Goal: Task Accomplishment & Management: Manage account settings

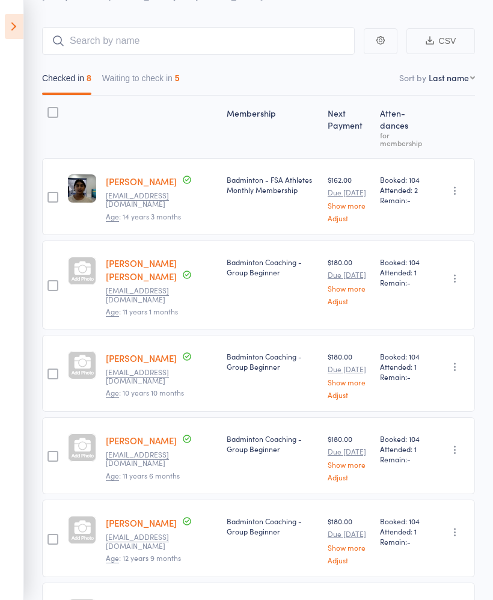
click at [160, 87] on button "Waiting to check in 5" at bounding box center [141, 81] width 78 height 28
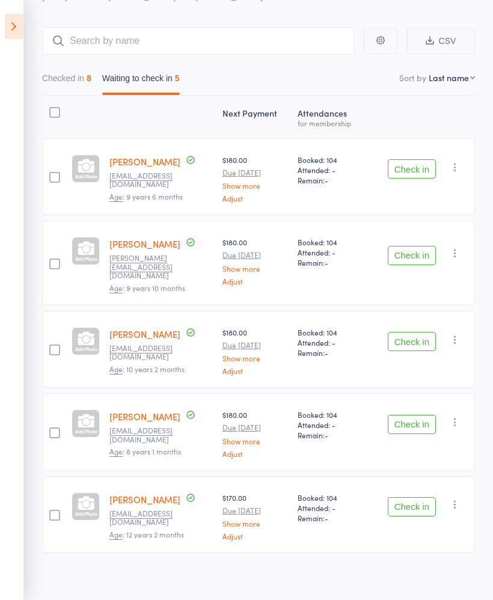
click at [13, 29] on icon at bounding box center [14, 26] width 19 height 25
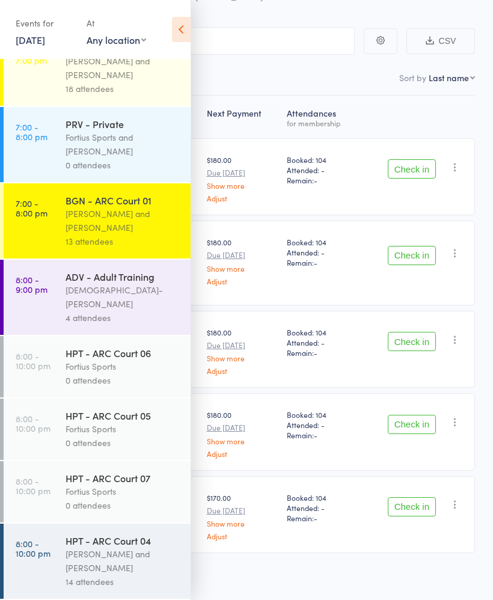
scroll to position [1190, 0]
click at [145, 246] on div "13 attendees" at bounding box center [123, 241] width 115 height 14
click at [130, 233] on div "[PERSON_NAME] and [PERSON_NAME]" at bounding box center [123, 221] width 115 height 28
click at [187, 33] on icon at bounding box center [181, 29] width 19 height 25
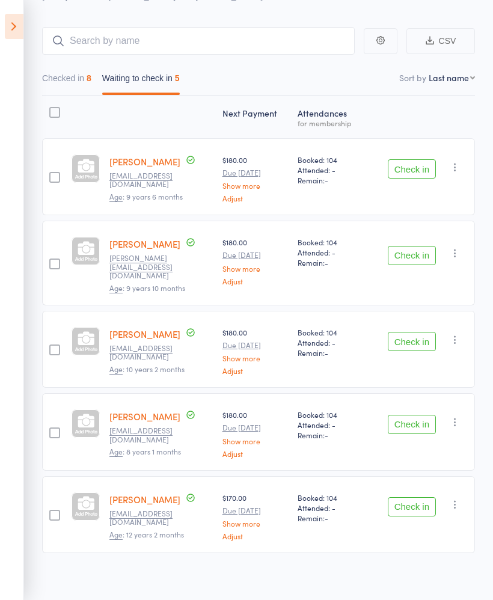
click at [16, 32] on icon at bounding box center [14, 26] width 19 height 25
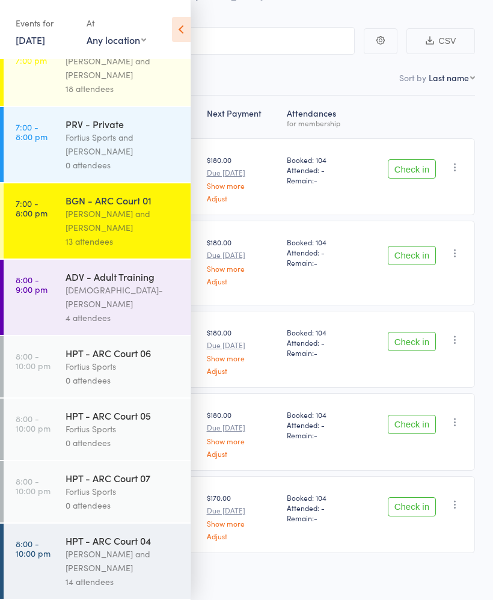
click at [101, 299] on div "Vishnu-Pavan Vydana" at bounding box center [123, 297] width 115 height 28
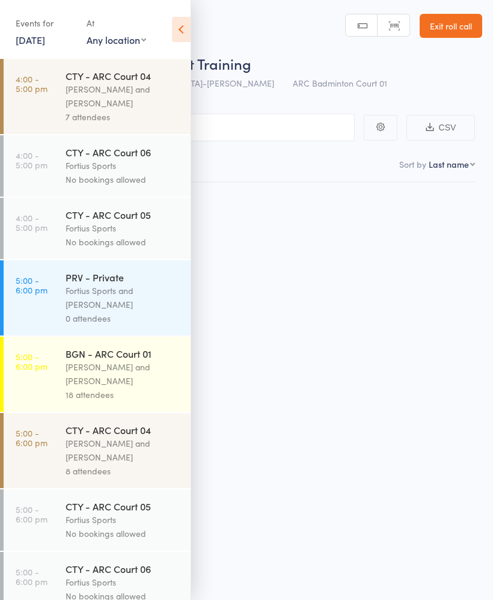
scroll to position [8, 0]
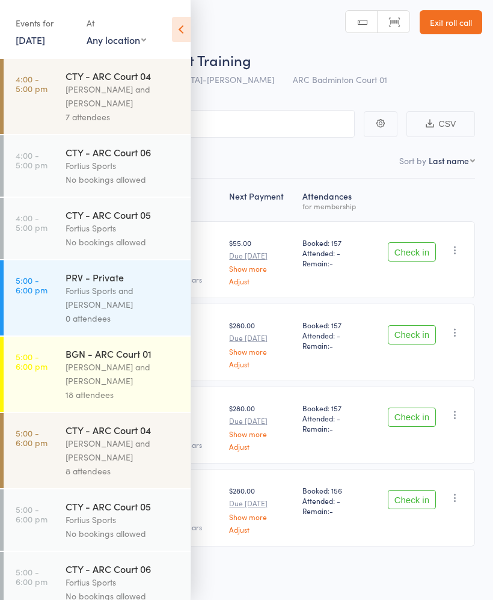
click at [177, 35] on icon at bounding box center [181, 29] width 19 height 25
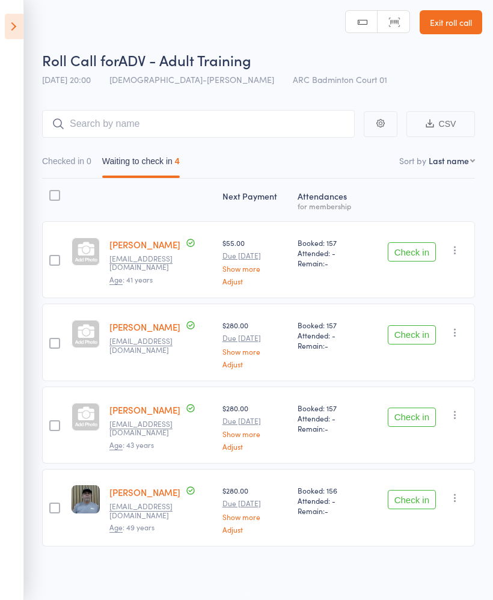
click at [14, 36] on icon at bounding box center [14, 26] width 19 height 25
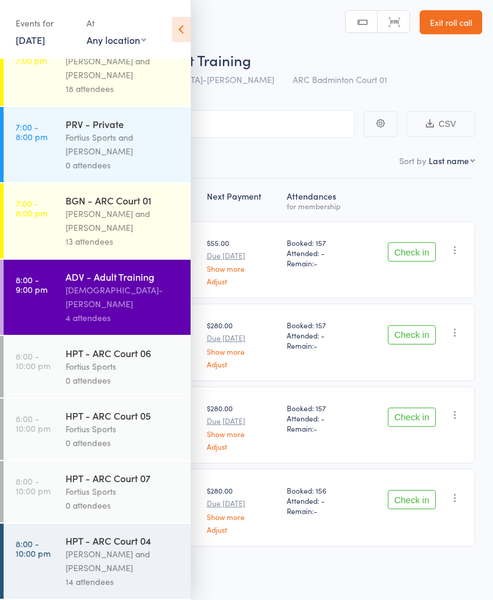
scroll to position [1190, 0]
click at [183, 35] on icon at bounding box center [181, 29] width 19 height 25
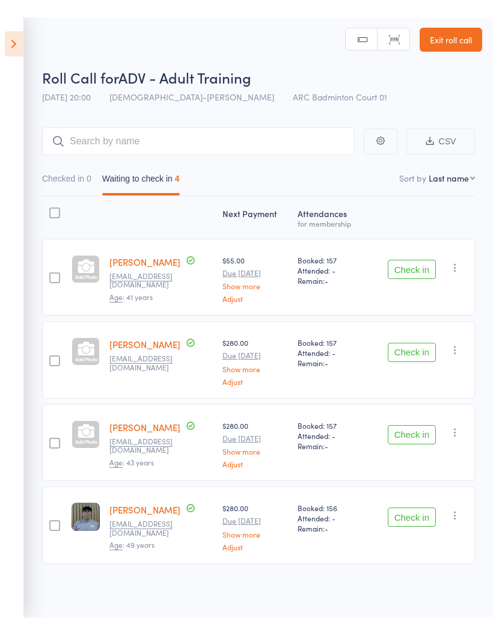
scroll to position [0, 0]
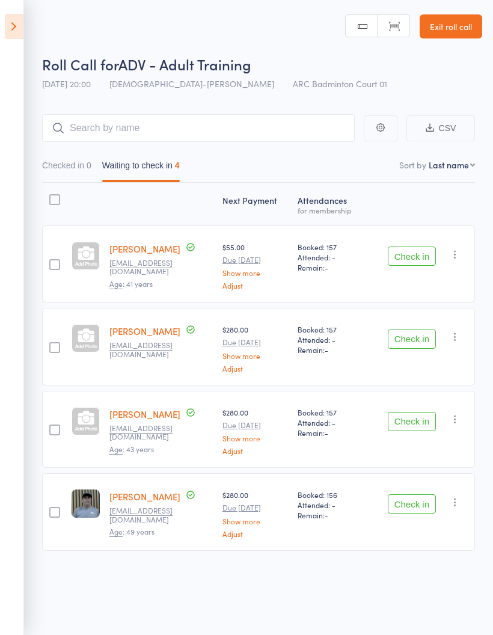
click at [14, 31] on icon at bounding box center [14, 26] width 19 height 25
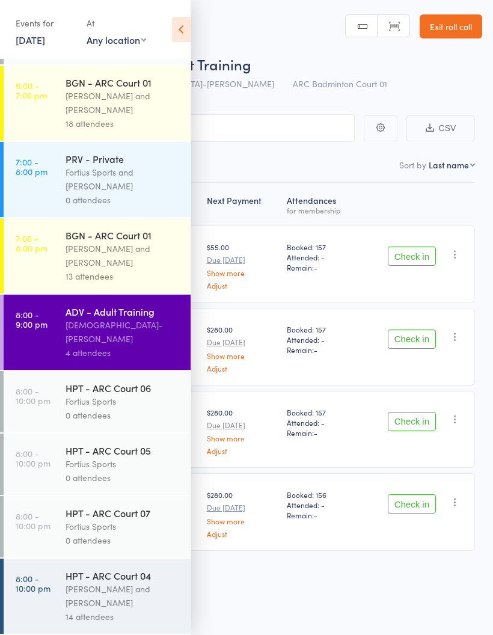
scroll to position [8, 0]
click at [55, 591] on link "8:00 - 10:00 pm HPT - ARC Court 04 Kathiravun Manivannan and Heymard Humblers 1…" at bounding box center [97, 595] width 187 height 75
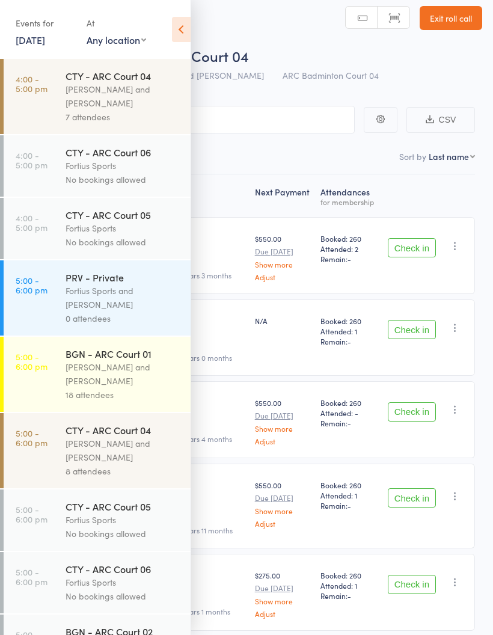
click at [181, 22] on icon at bounding box center [181, 29] width 19 height 25
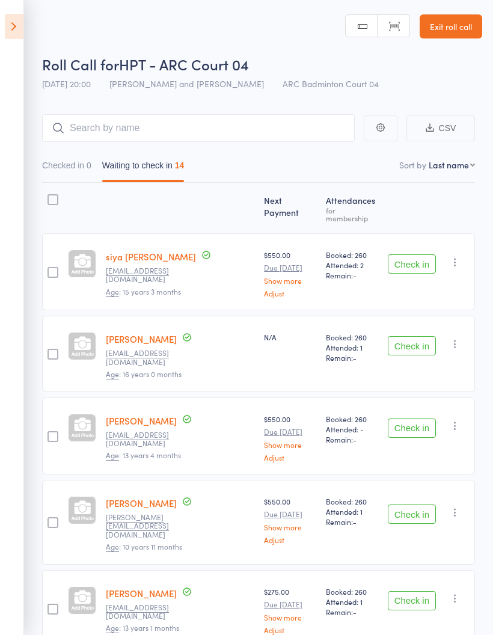
click at [416, 263] on button "Check in" at bounding box center [412, 263] width 48 height 19
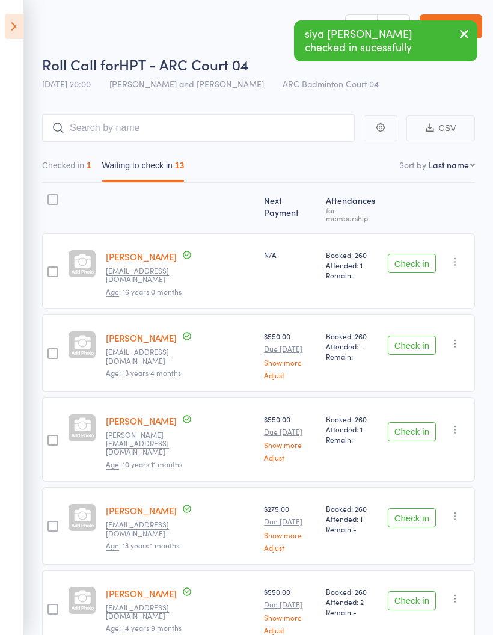
click at [415, 260] on button "Check in" at bounding box center [412, 263] width 48 height 19
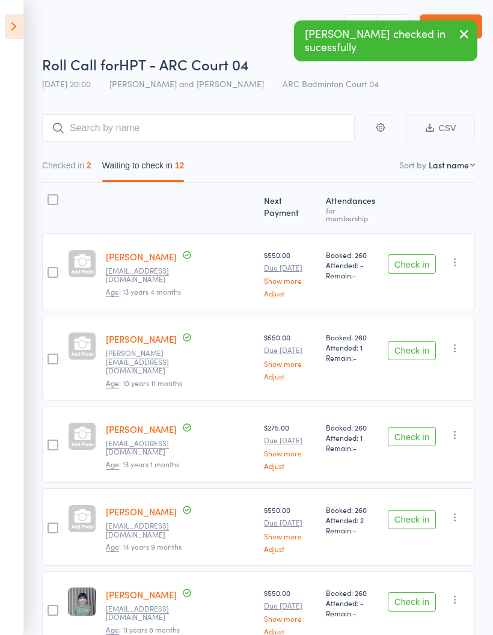
click at [422, 257] on button "Check in" at bounding box center [412, 263] width 48 height 19
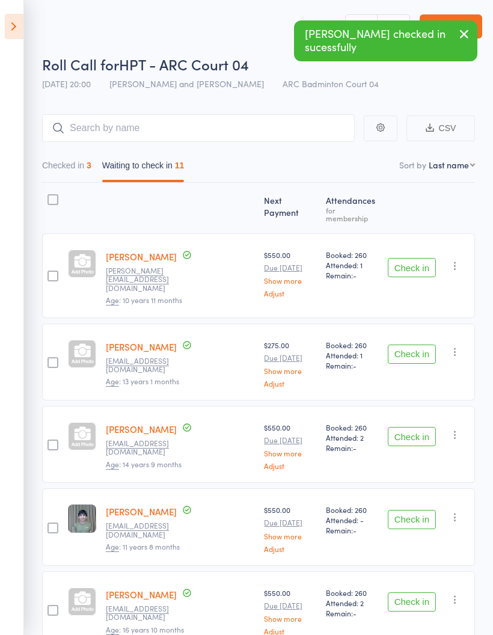
click at [418, 261] on button "Check in" at bounding box center [412, 267] width 48 height 19
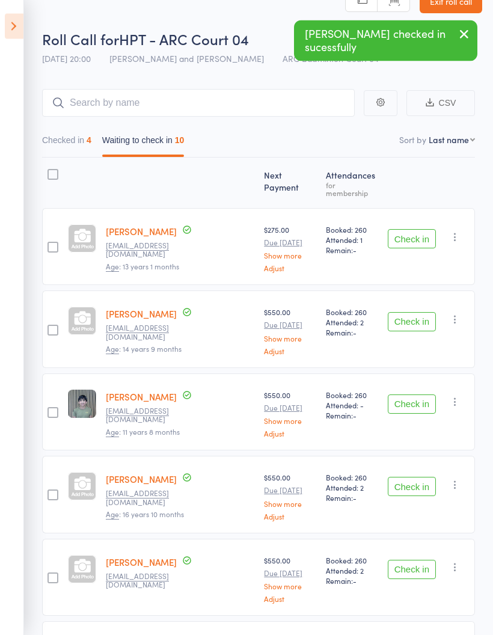
scroll to position [25, 0]
click at [406, 319] on button "Check in" at bounding box center [412, 322] width 48 height 19
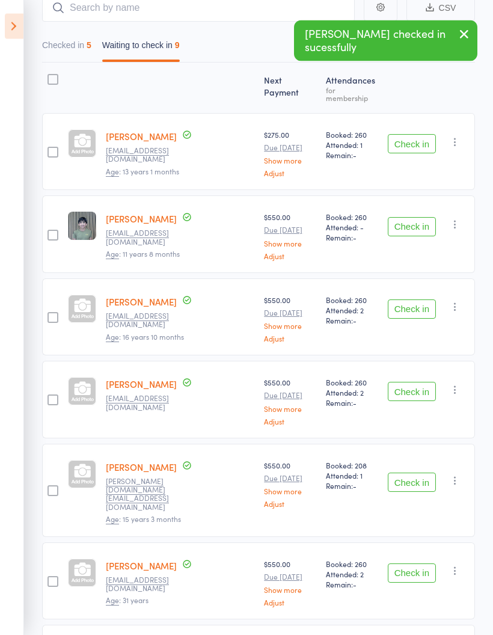
scroll to position [120, 0]
click at [416, 302] on button "Check in" at bounding box center [412, 309] width 48 height 19
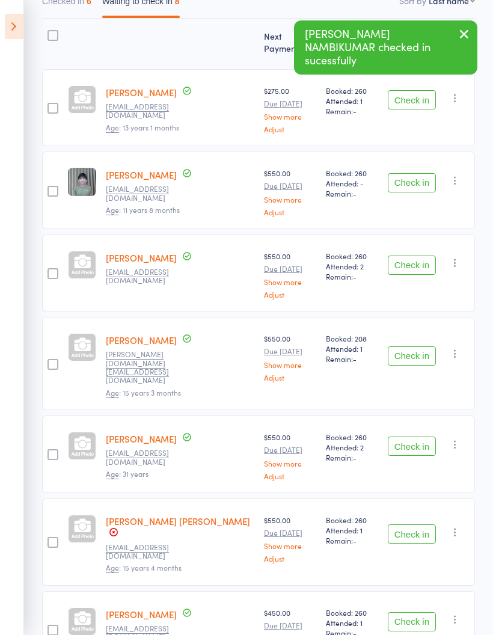
scroll to position [162, 0]
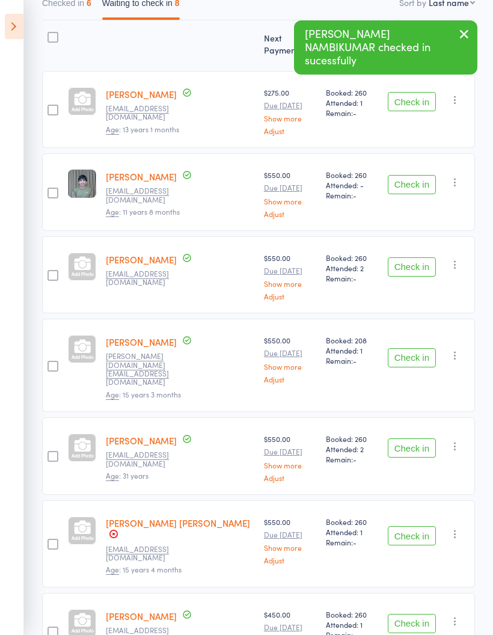
click at [406, 264] on button "Check in" at bounding box center [412, 266] width 48 height 19
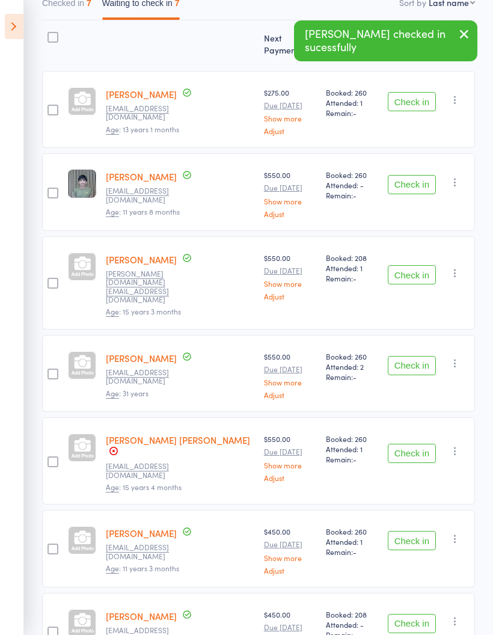
click at [409, 265] on button "Check in" at bounding box center [412, 274] width 48 height 19
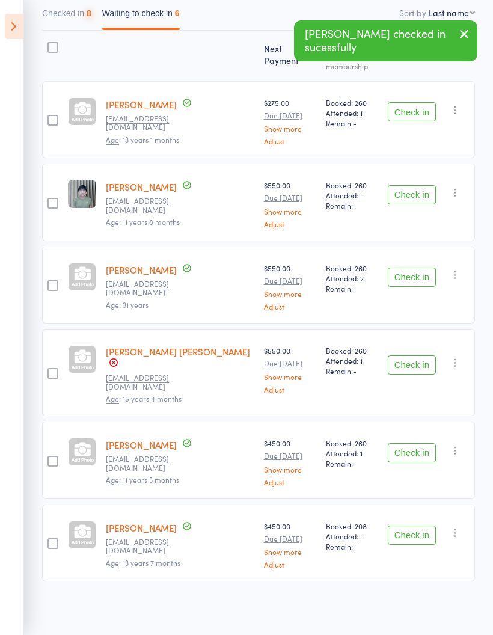
scroll to position [87, 0]
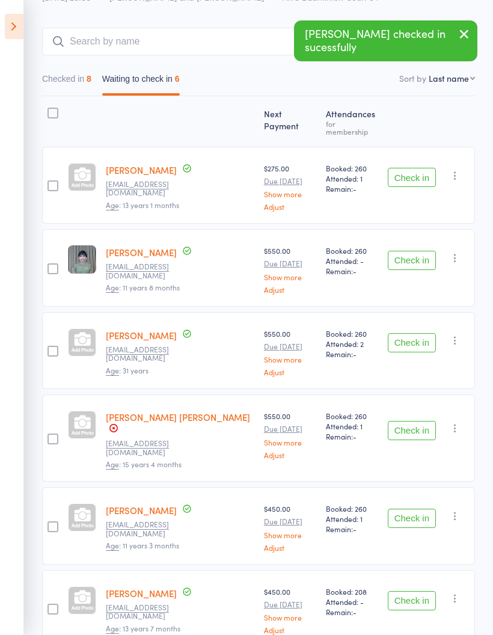
click at [410, 342] on button "Check in" at bounding box center [412, 342] width 48 height 19
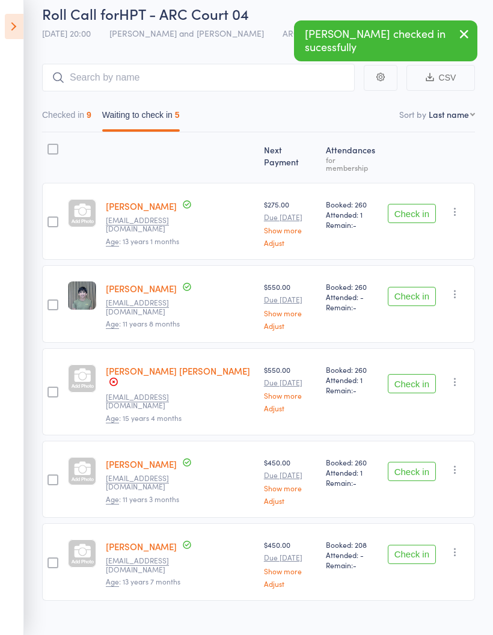
scroll to position [52, 0]
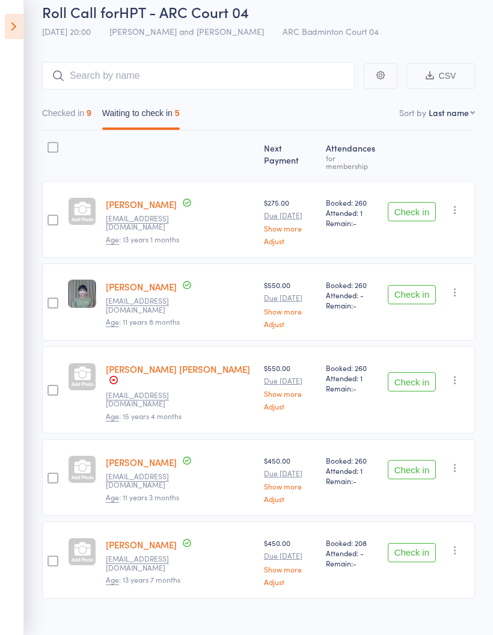
click at [413, 460] on button "Check in" at bounding box center [412, 469] width 48 height 19
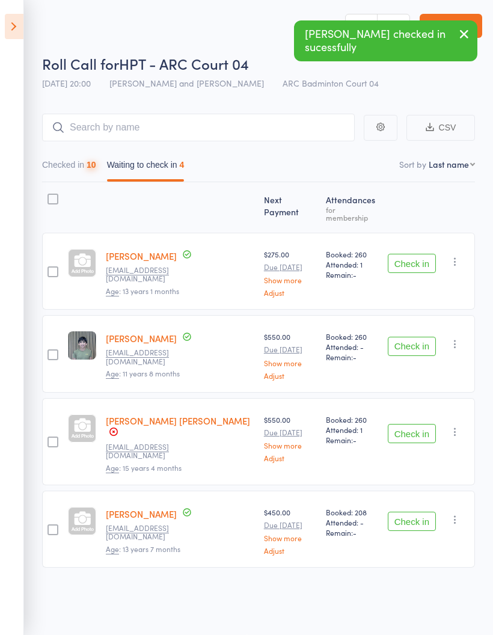
scroll to position [8, 0]
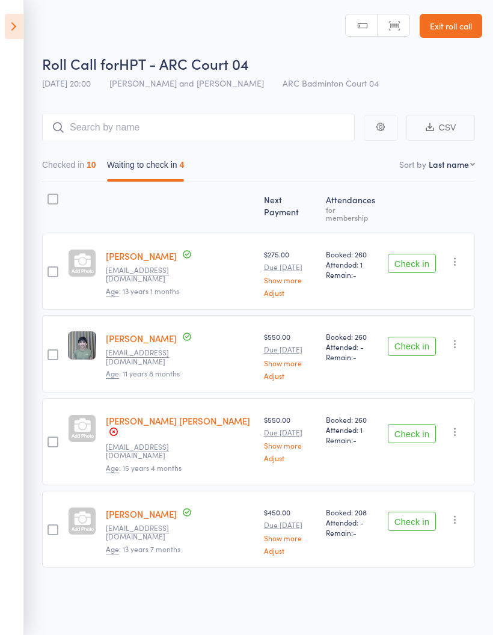
click at [424, 511] on button "Check in" at bounding box center [412, 520] width 48 height 19
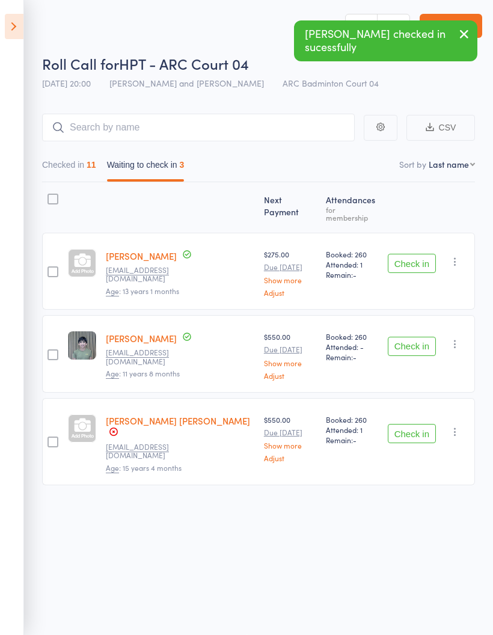
click at [76, 159] on button "Checked in 11" at bounding box center [69, 168] width 54 height 28
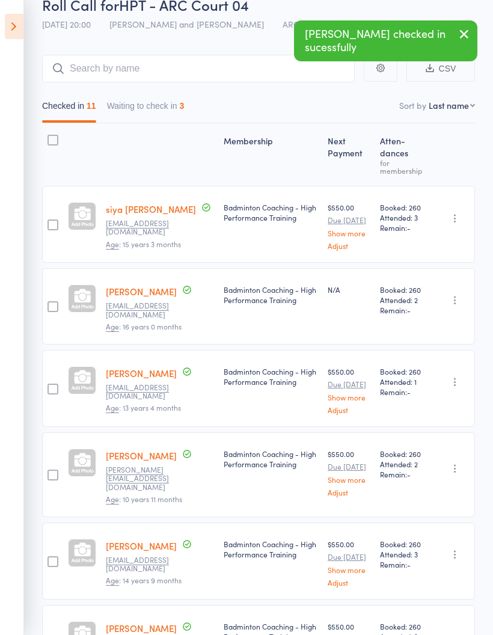
scroll to position [0, 0]
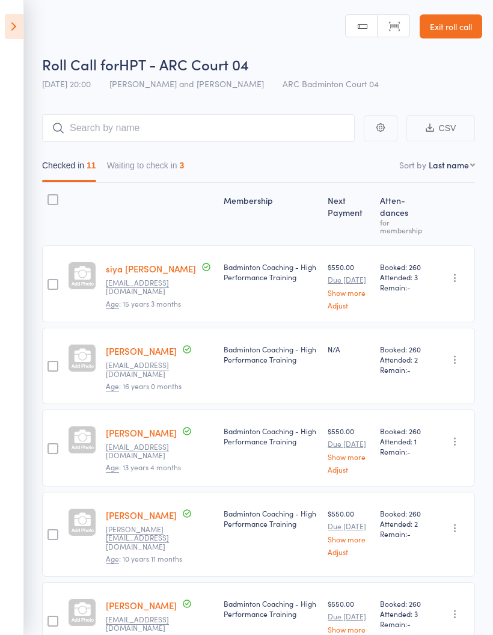
click at [19, 25] on icon at bounding box center [14, 26] width 19 height 25
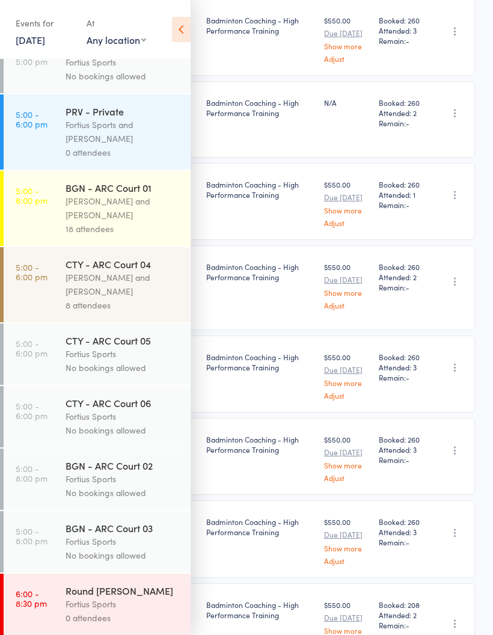
scroll to position [165, 0]
click at [91, 299] on div "Kathiravun Manivannan and Heymard Humblers" at bounding box center [123, 286] width 115 height 28
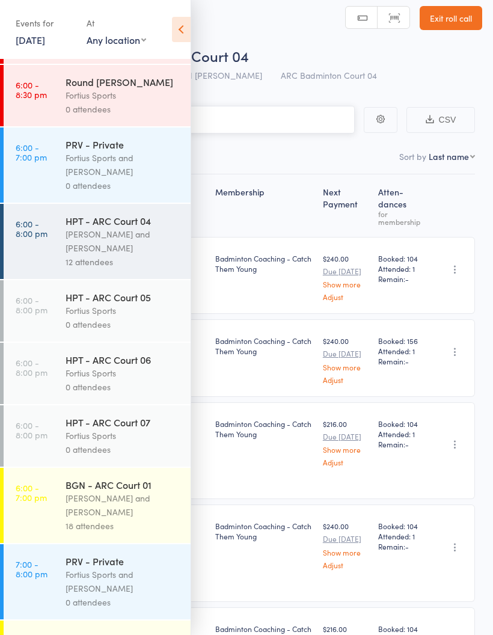
scroll to position [738, 0]
click at [93, 254] on div "Kathiravun Manivannan and Heymard Humblers" at bounding box center [123, 240] width 115 height 28
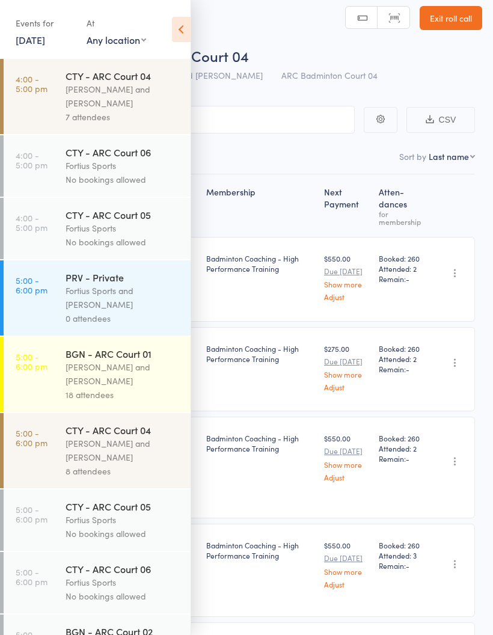
click at [178, 35] on icon at bounding box center [181, 29] width 19 height 25
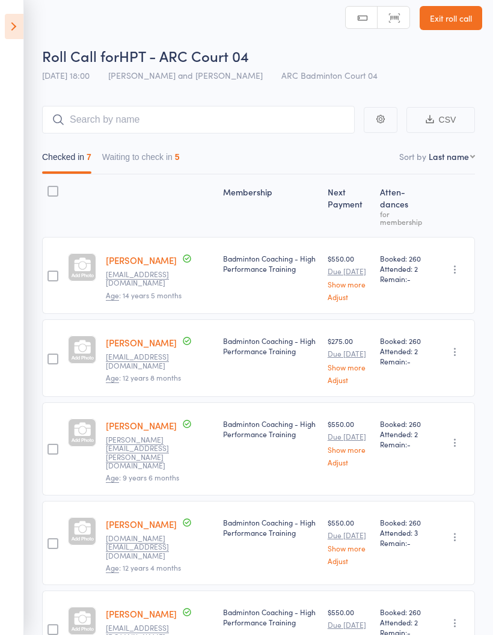
click at [163, 153] on button "Waiting to check in 5" at bounding box center [141, 160] width 78 height 28
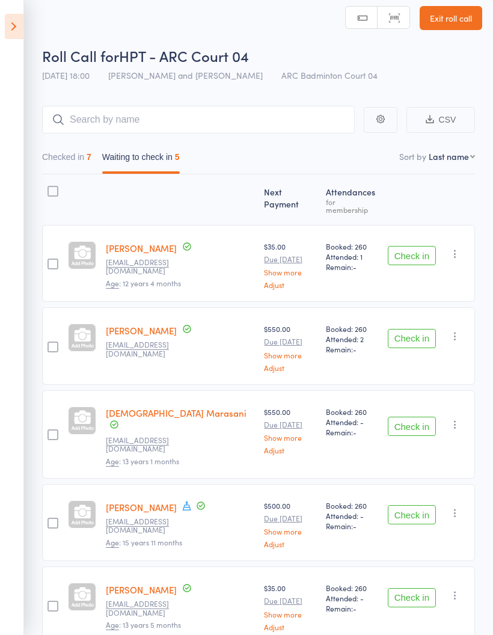
click at [412, 249] on button "Check in" at bounding box center [412, 255] width 48 height 19
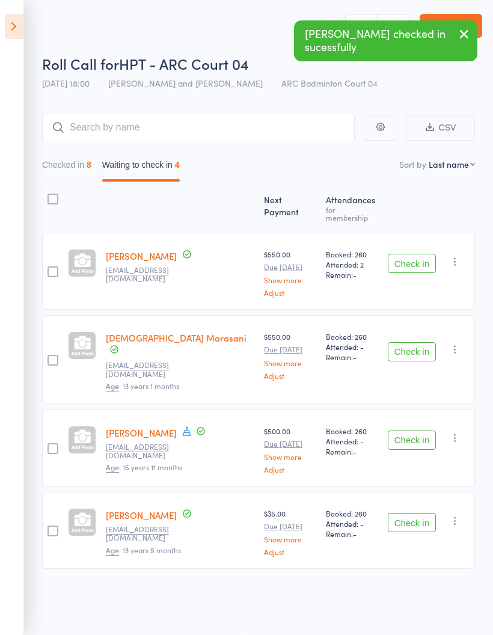
click at [70, 159] on button "Checked in 8" at bounding box center [66, 168] width 49 height 28
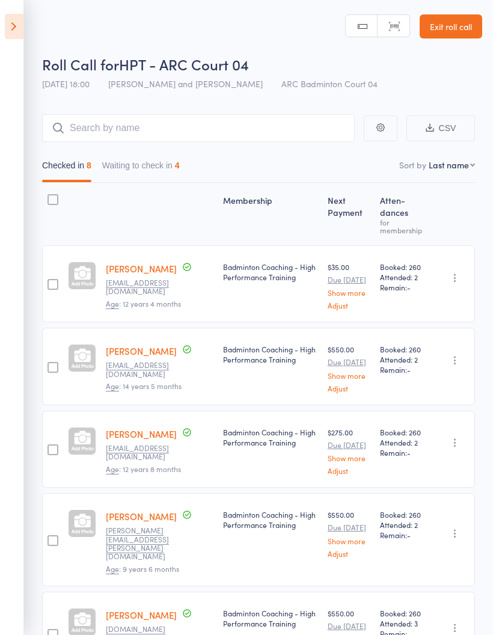
click at [169, 151] on div "Checked in 8 Waiting to check in 4" at bounding box center [258, 162] width 433 height 41
click at [135, 170] on button "Waiting to check in 4" at bounding box center [141, 168] width 78 height 28
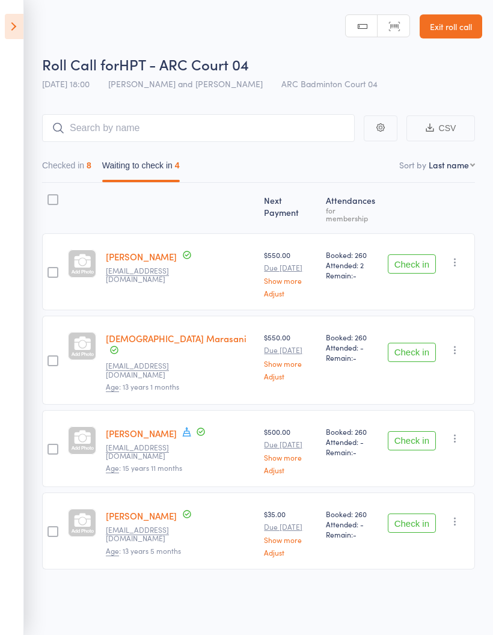
click at [75, 167] on button "Checked in 8" at bounding box center [66, 168] width 49 height 28
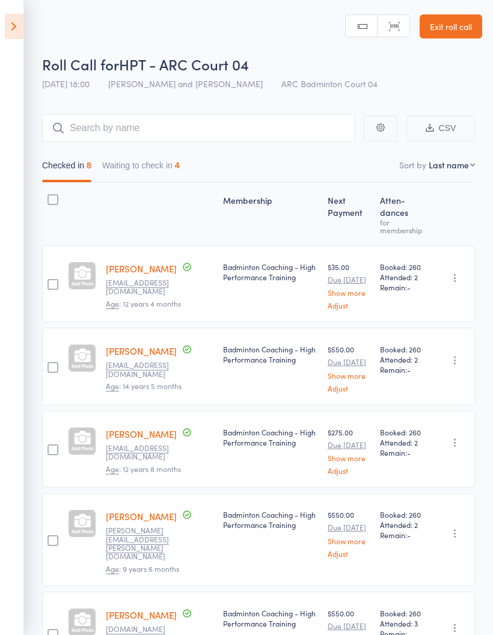
click at [161, 168] on button "Waiting to check in 4" at bounding box center [141, 168] width 78 height 28
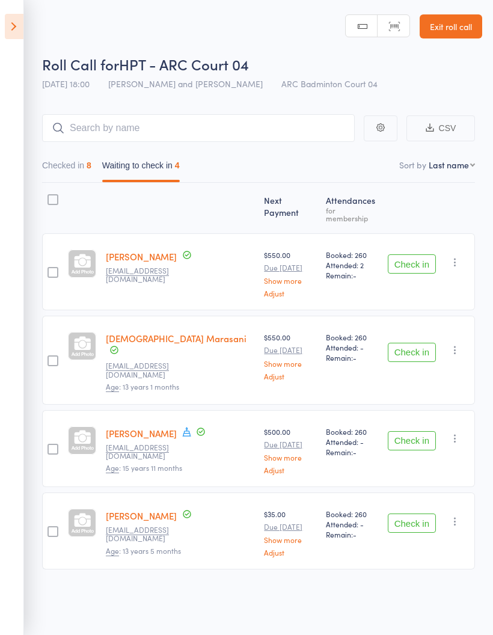
click at [456, 260] on icon "button" at bounding box center [455, 262] width 12 height 12
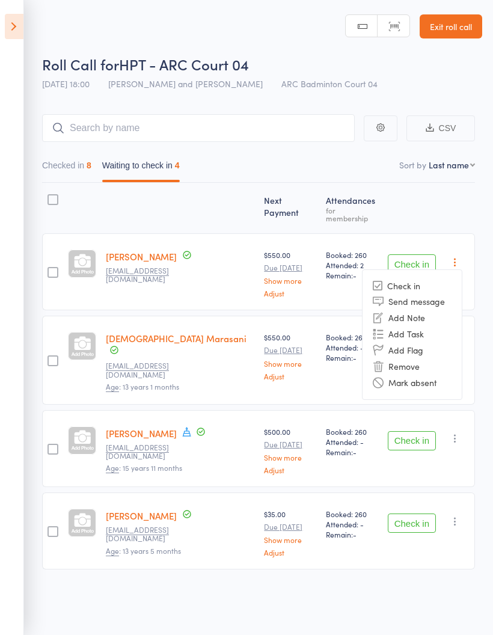
click at [432, 378] on li "Mark absent" at bounding box center [411, 382] width 99 height 16
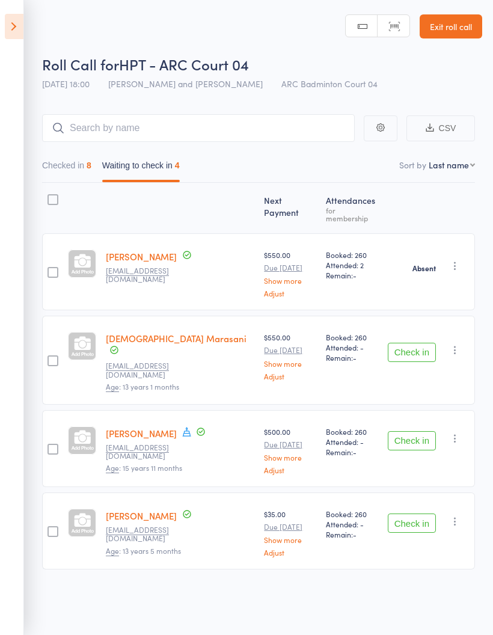
click at [461, 344] on icon "button" at bounding box center [455, 350] width 12 height 12
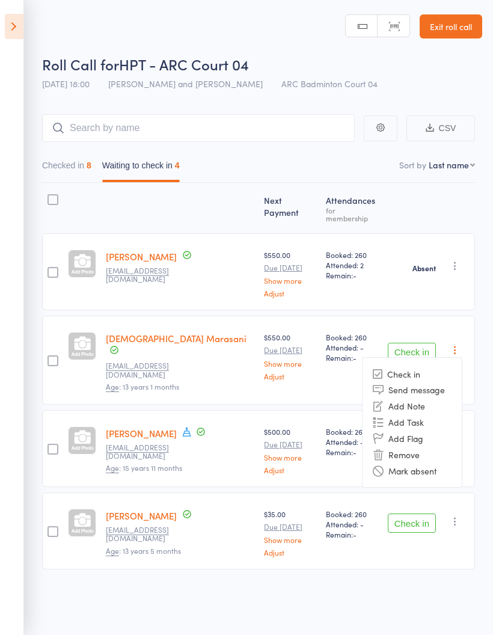
click at [422, 462] on li "Mark absent" at bounding box center [411, 470] width 99 height 16
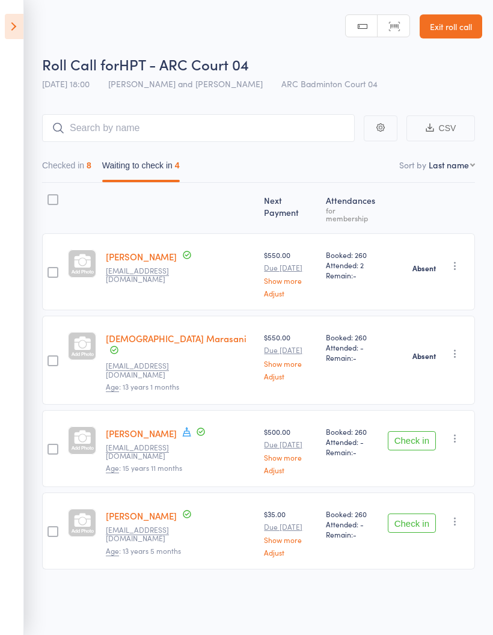
click at [457, 432] on icon "button" at bounding box center [455, 438] width 12 height 12
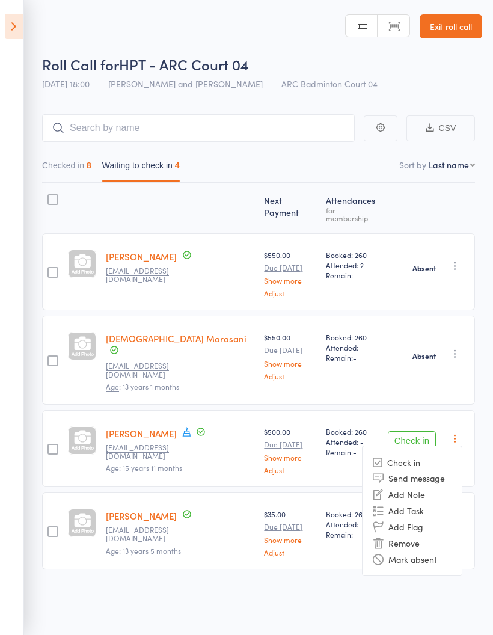
click at [409, 550] on li "Mark absent" at bounding box center [411, 558] width 99 height 16
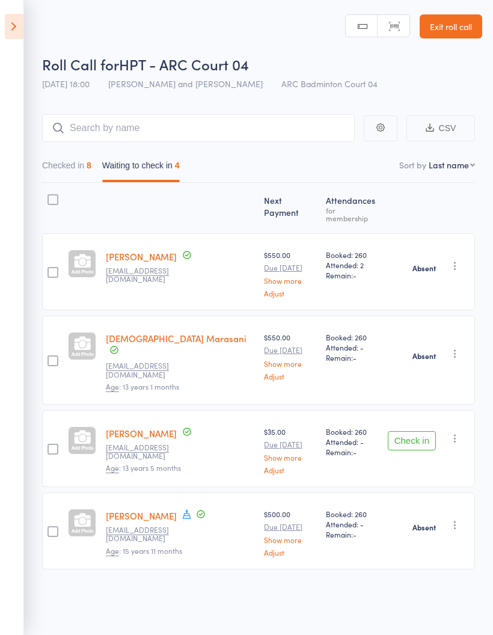
click at [441, 508] on div "Absent Check in Send message Add Note Add Task Add Flag Remove" at bounding box center [429, 530] width 92 height 77
click at [457, 432] on icon "button" at bounding box center [455, 438] width 12 height 12
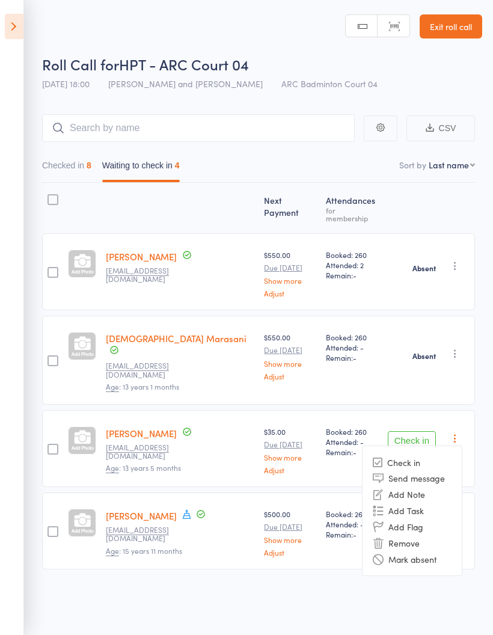
click at [440, 550] on li "Mark absent" at bounding box center [411, 558] width 99 height 16
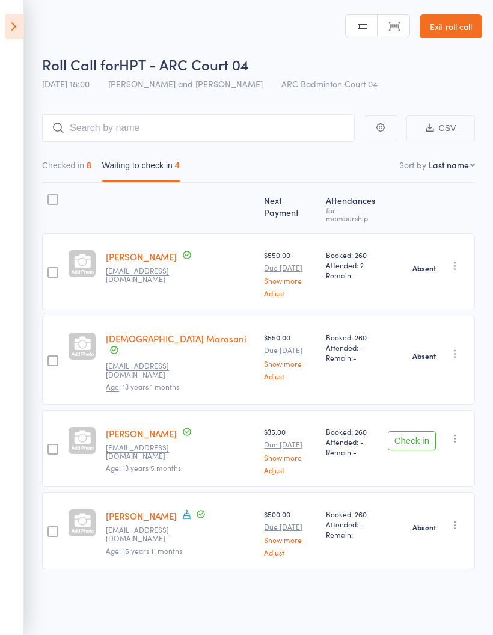
click at [78, 171] on button "Checked in 8" at bounding box center [66, 168] width 49 height 28
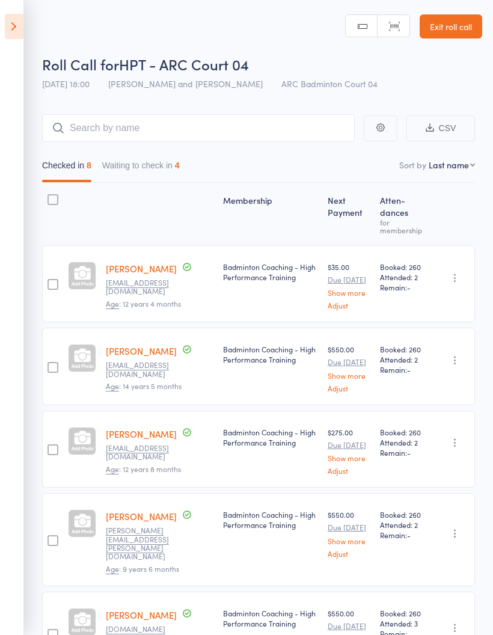
click at [16, 29] on icon at bounding box center [14, 26] width 19 height 25
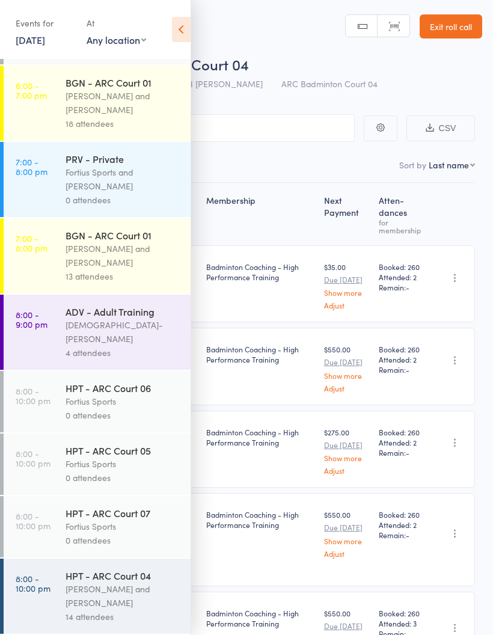
scroll to position [1155, 0]
click at [110, 337] on div "Vishnu-Pavan Vydana" at bounding box center [123, 332] width 115 height 28
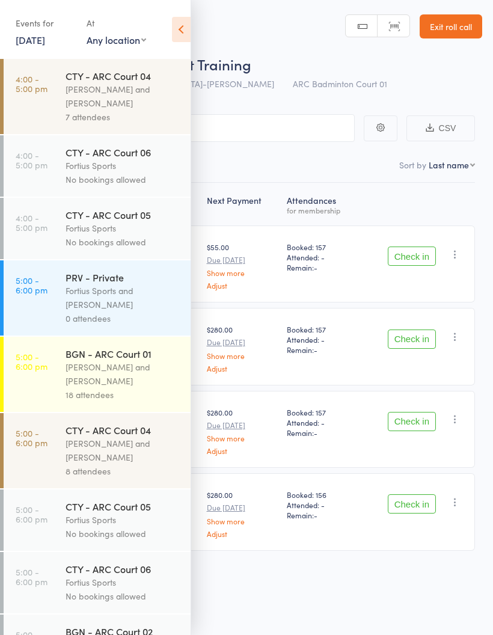
click at [182, 20] on icon at bounding box center [181, 29] width 19 height 25
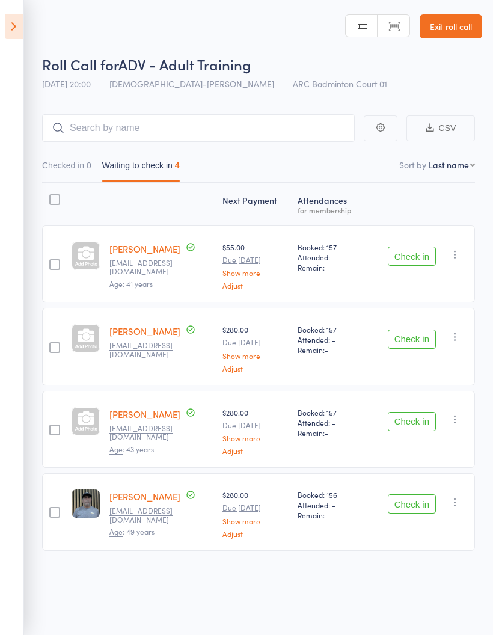
click at [66, 166] on button "Checked in 0" at bounding box center [66, 168] width 49 height 28
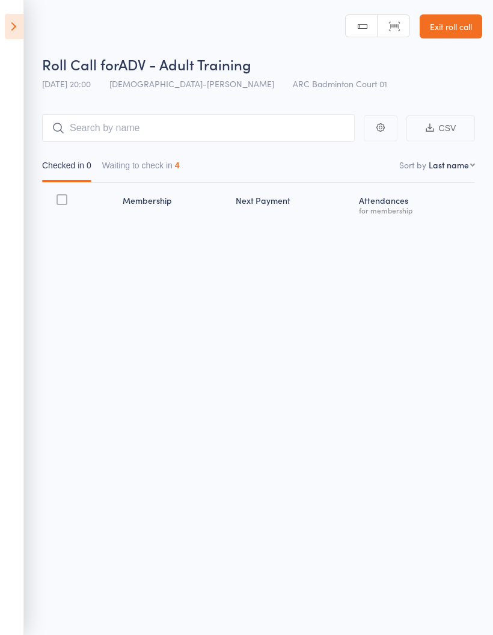
click at [141, 166] on button "Waiting to check in 4" at bounding box center [141, 168] width 78 height 28
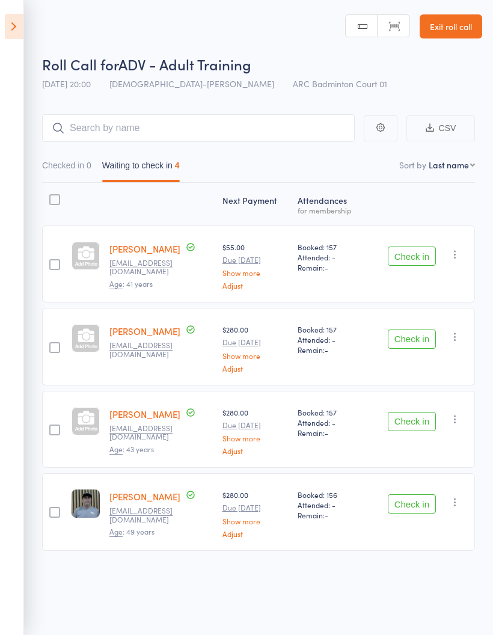
click at [420, 261] on button "Check in" at bounding box center [412, 255] width 48 height 19
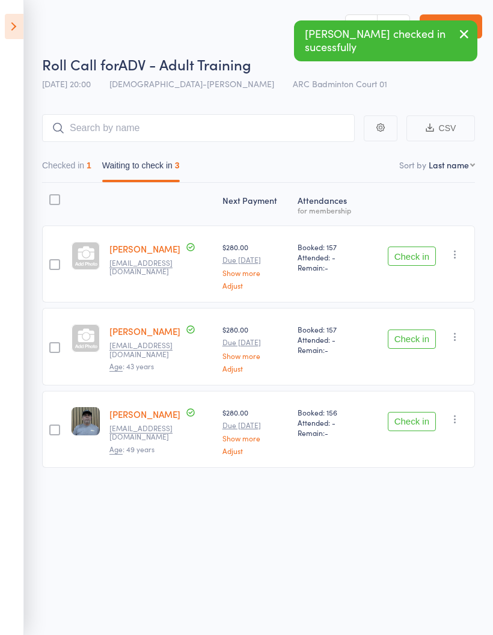
click at [418, 256] on button "Check in" at bounding box center [412, 255] width 48 height 19
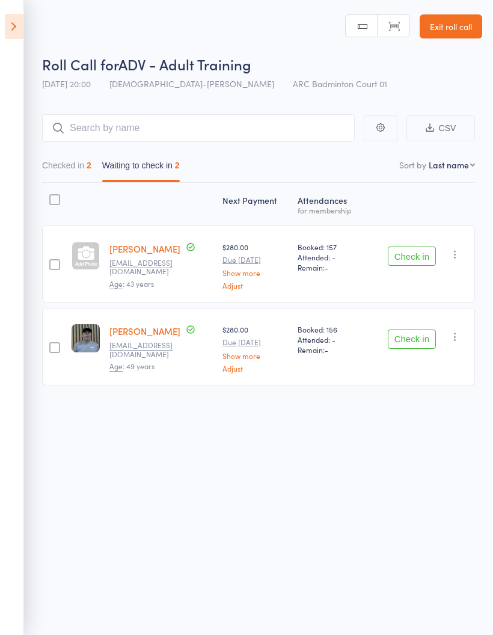
click at [405, 342] on button "Check in" at bounding box center [412, 338] width 48 height 19
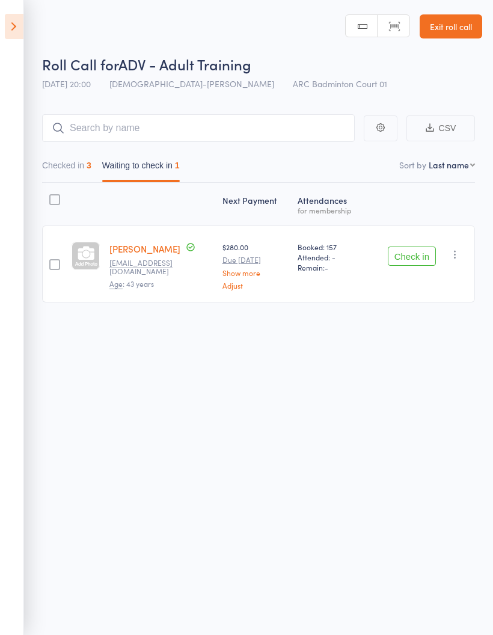
click at [454, 255] on icon "button" at bounding box center [455, 254] width 12 height 12
click at [427, 379] on li "Mark absent" at bounding box center [411, 375] width 99 height 16
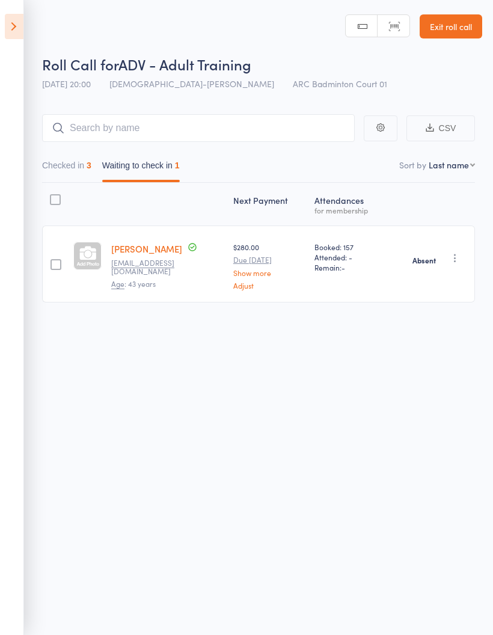
click at [84, 163] on button "Checked in 3" at bounding box center [66, 168] width 49 height 28
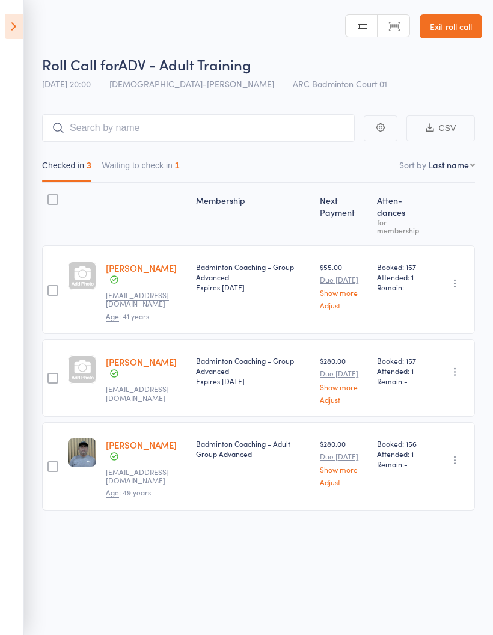
click at [151, 160] on button "Waiting to check in 1" at bounding box center [141, 168] width 78 height 28
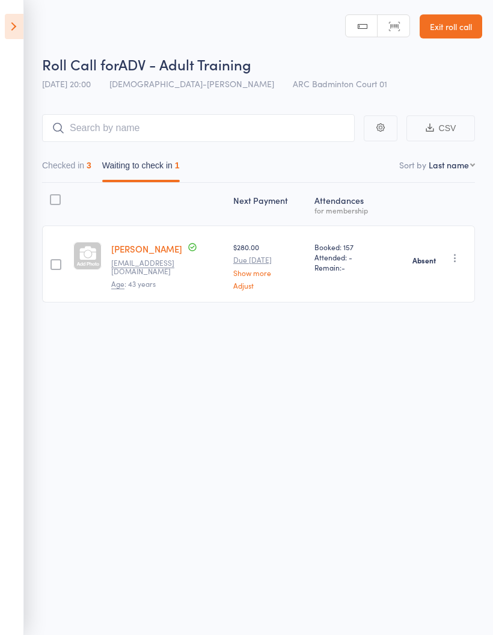
click at [75, 159] on button "Checked in 3" at bounding box center [66, 168] width 49 height 28
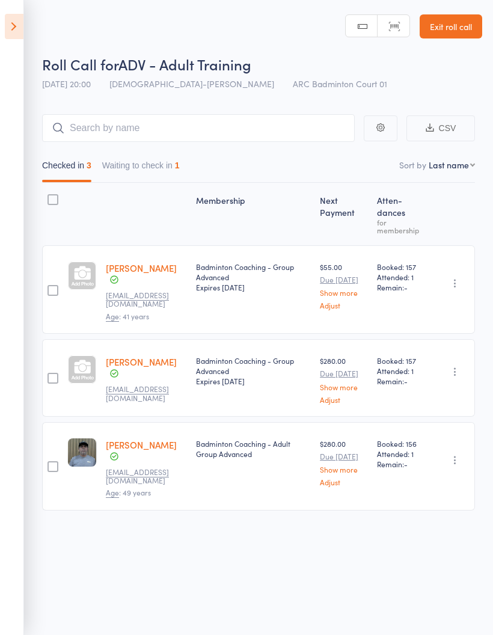
click at [2, 31] on aside "Events for 13 Aug, 2025 13 Aug, 2025 August 2025 Sun Mon Tue Wed Thu Fri Sat 31…" at bounding box center [12, 317] width 24 height 635
click at [16, 32] on icon at bounding box center [14, 26] width 19 height 25
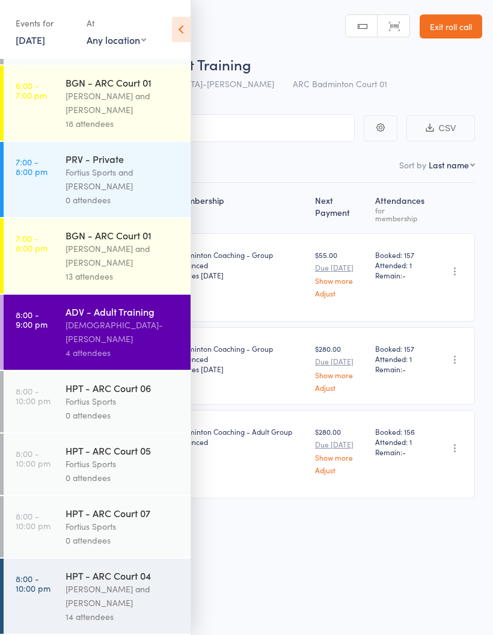
scroll to position [1155, 0]
click at [142, 328] on div "Vishnu-Pavan Vydana" at bounding box center [123, 332] width 115 height 28
click at [180, 32] on icon at bounding box center [181, 29] width 19 height 25
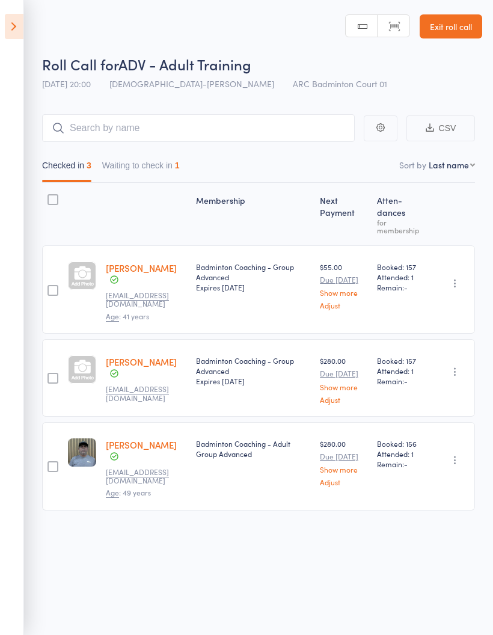
click at [167, 169] on button "Waiting to check in 1" at bounding box center [141, 168] width 78 height 28
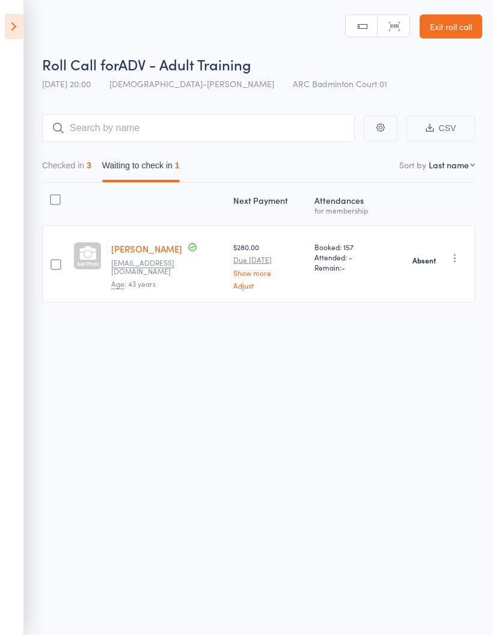
click at [59, 165] on button "Checked in 3" at bounding box center [66, 168] width 49 height 28
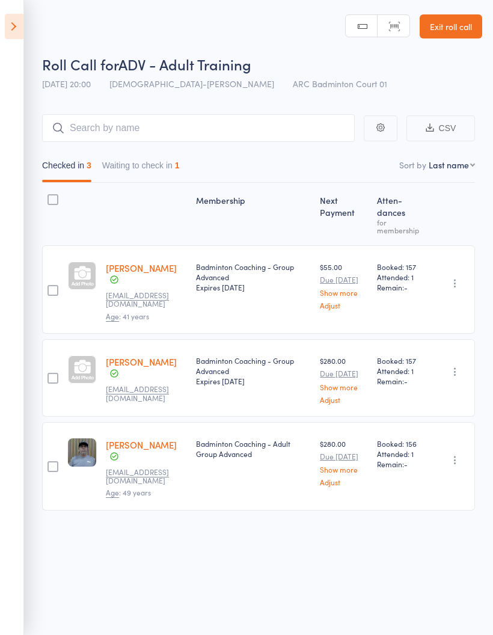
click at [16, 24] on icon at bounding box center [14, 26] width 19 height 25
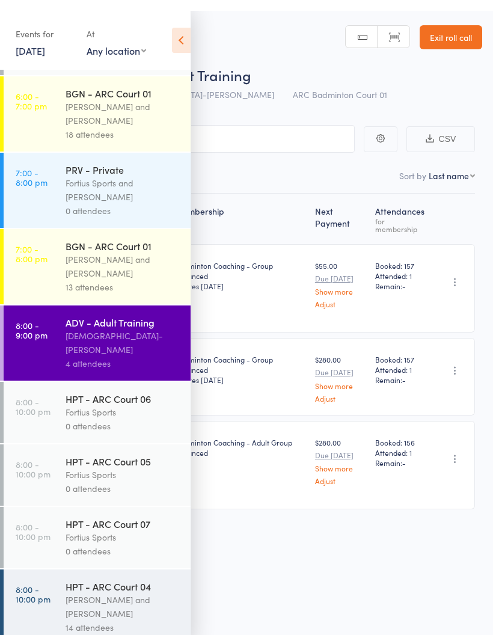
scroll to position [8, 0]
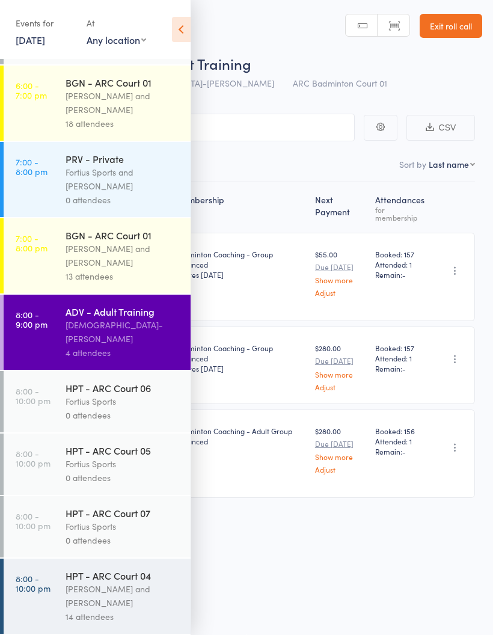
click at [85, 597] on div "Kathiravun Manivannan and Heymard Humblers" at bounding box center [123, 596] width 115 height 28
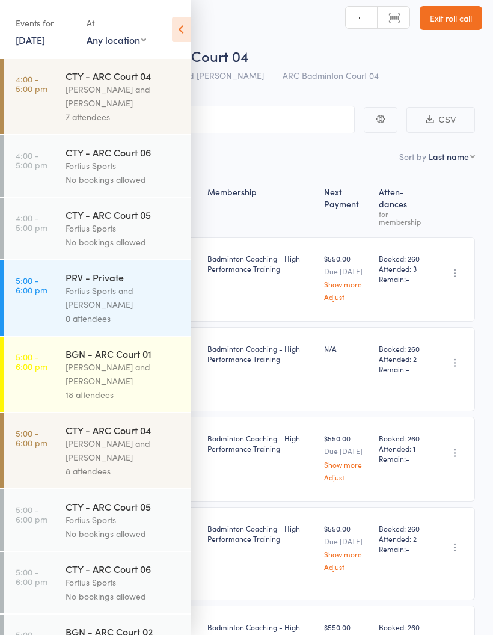
click at [178, 32] on icon at bounding box center [181, 29] width 19 height 25
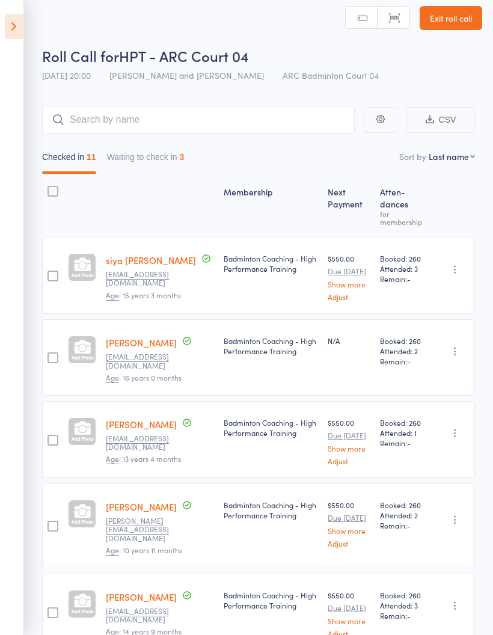
click at [171, 159] on button "Waiting to check in 3" at bounding box center [146, 160] width 78 height 28
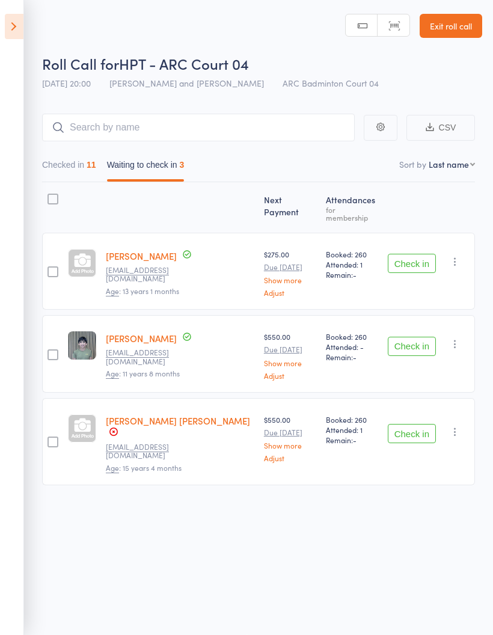
click at [413, 424] on button "Check in" at bounding box center [412, 433] width 48 height 19
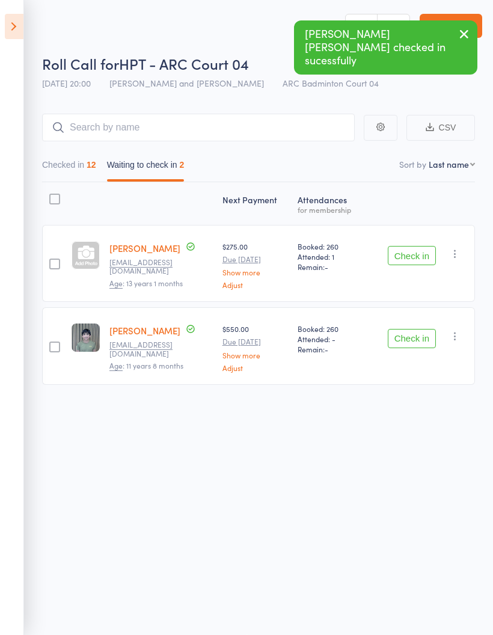
click at [84, 156] on button "Checked in 12" at bounding box center [69, 168] width 54 height 28
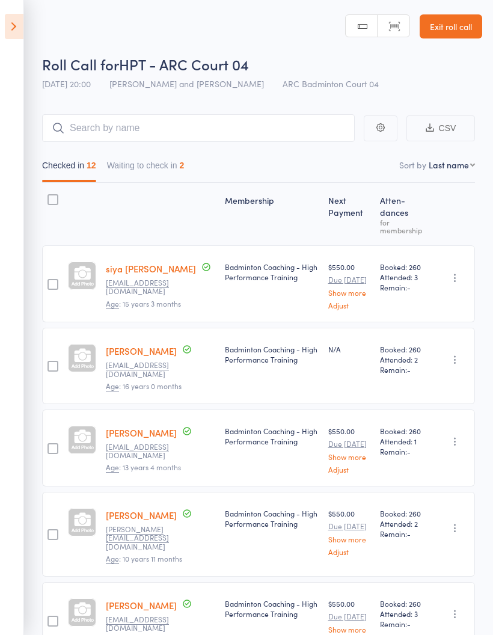
click at [165, 164] on button "Waiting to check in 2" at bounding box center [146, 168] width 78 height 28
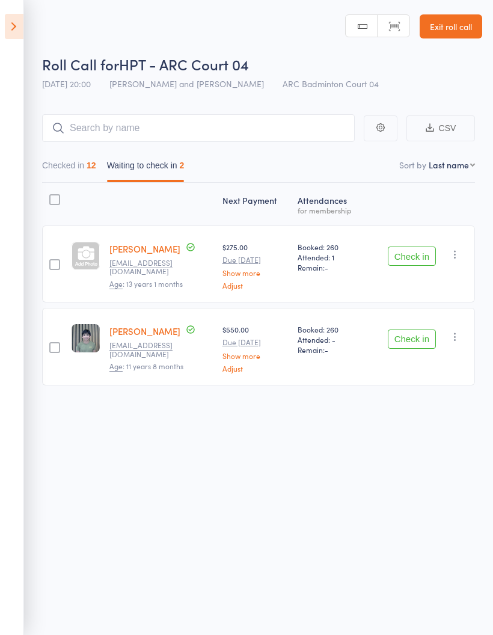
click at [458, 257] on icon "button" at bounding box center [455, 254] width 12 height 12
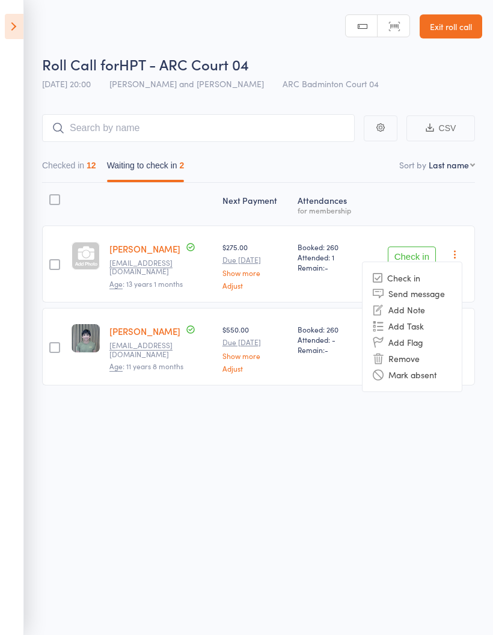
click at [431, 380] on li "Mark absent" at bounding box center [411, 375] width 99 height 16
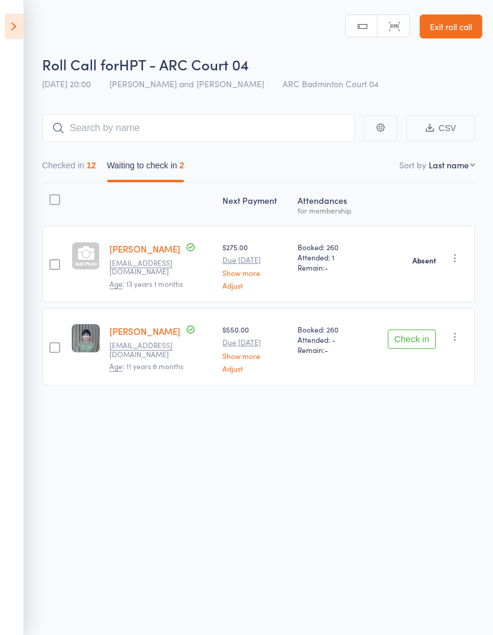
click at [460, 337] on icon "button" at bounding box center [455, 337] width 12 height 12
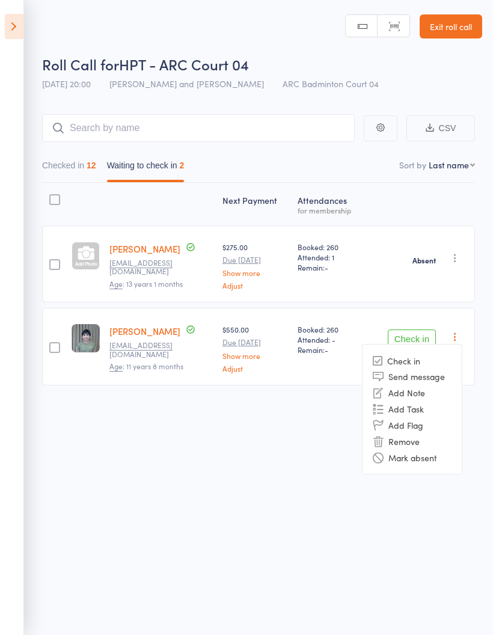
click at [430, 457] on li "Mark absent" at bounding box center [411, 457] width 99 height 16
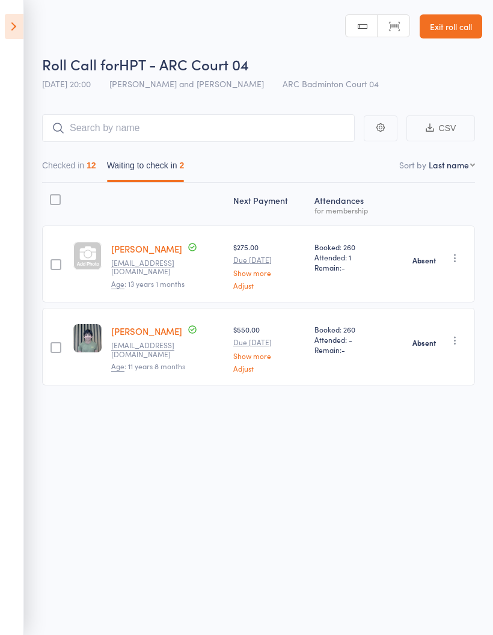
click at [58, 166] on button "Checked in 12" at bounding box center [69, 168] width 54 height 28
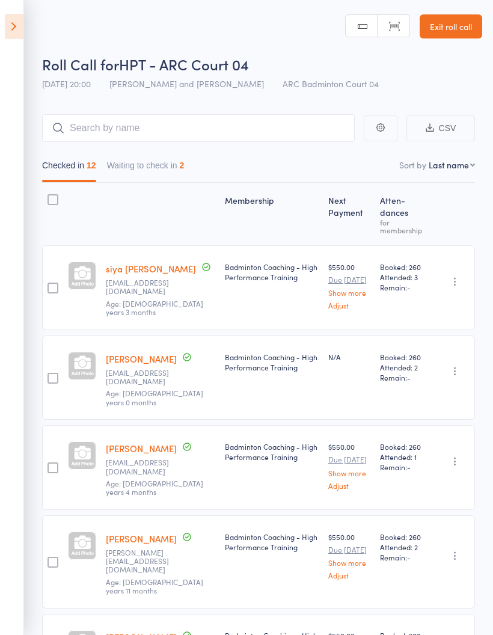
click at [10, 18] on icon at bounding box center [14, 26] width 19 height 25
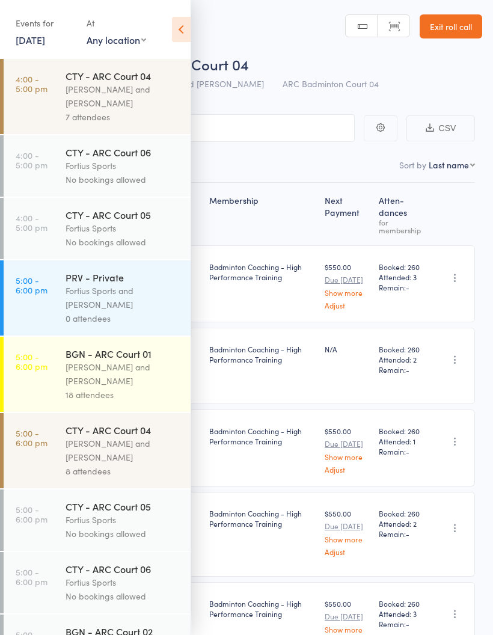
click at [40, 96] on link "4:00 - 5:00 pm CTY - ARC Court 04 Kathiravun Manivannan and Heymard Humblers 7 …" at bounding box center [97, 96] width 187 height 75
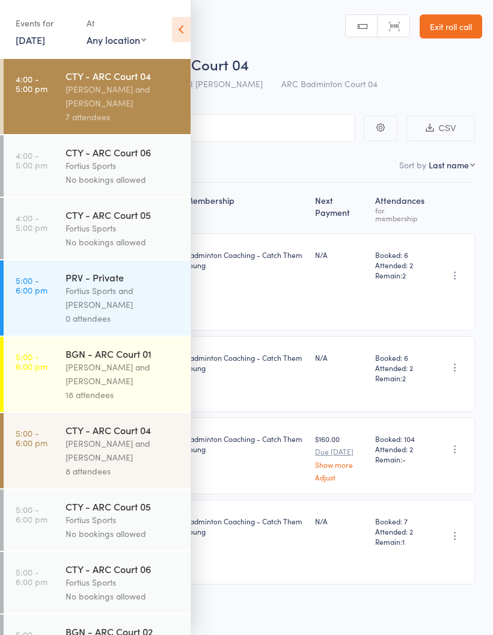
click at [178, 35] on icon at bounding box center [181, 29] width 19 height 25
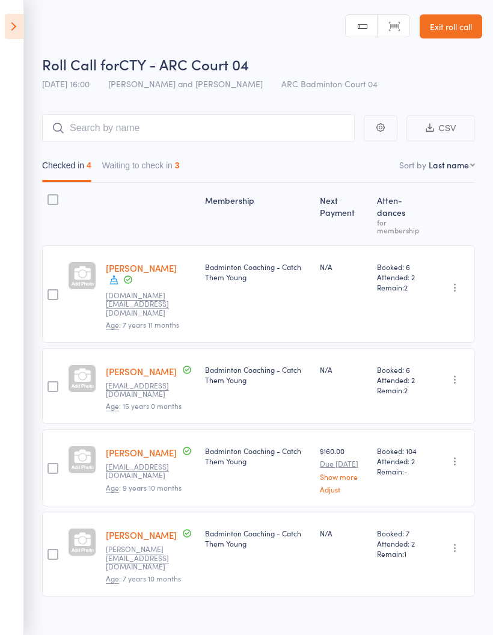
click at [173, 165] on button "Waiting to check in 3" at bounding box center [141, 168] width 78 height 28
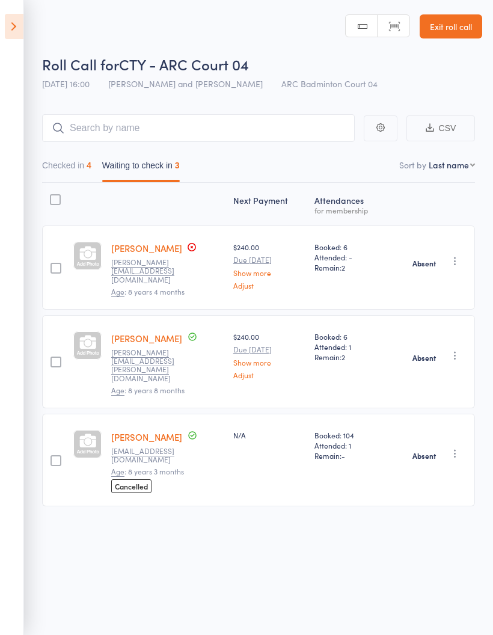
click at [88, 163] on button "Checked in 4" at bounding box center [66, 168] width 49 height 28
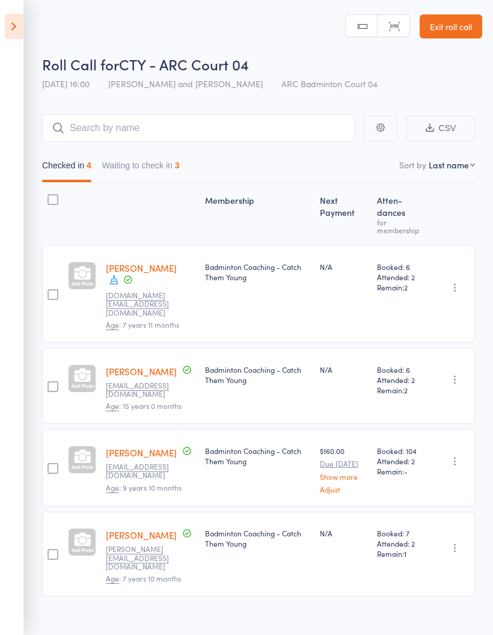
scroll to position [8, 0]
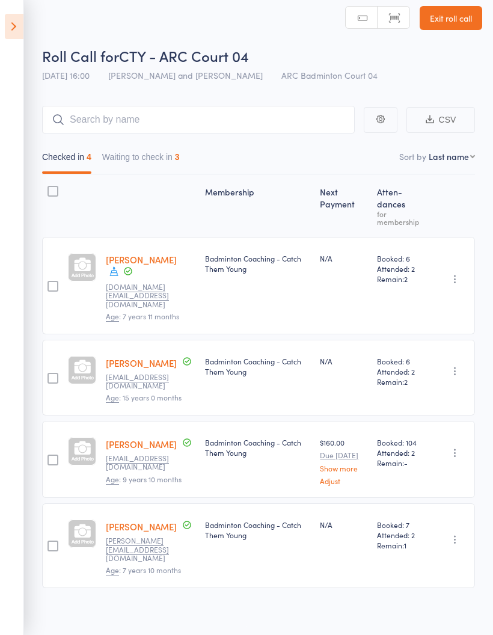
click at [7, 25] on icon at bounding box center [14, 26] width 19 height 25
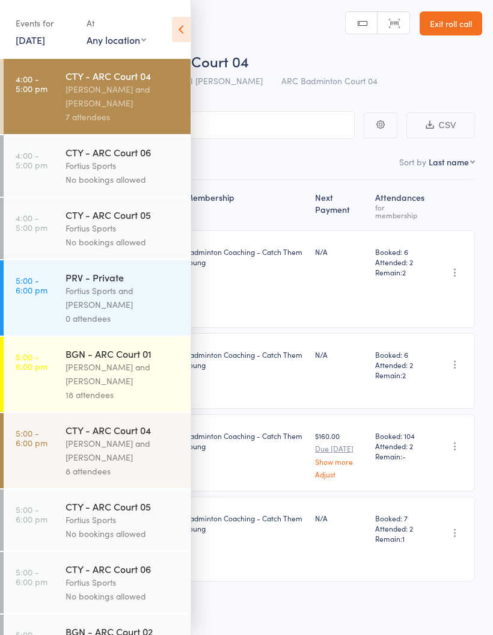
click at [117, 379] on div "Antonio Emanuel and Vinh Nguyen" at bounding box center [123, 374] width 115 height 28
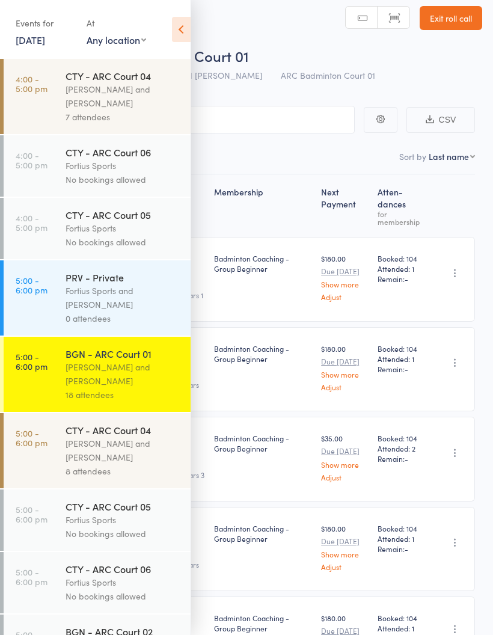
click at [175, 34] on icon at bounding box center [181, 29] width 19 height 25
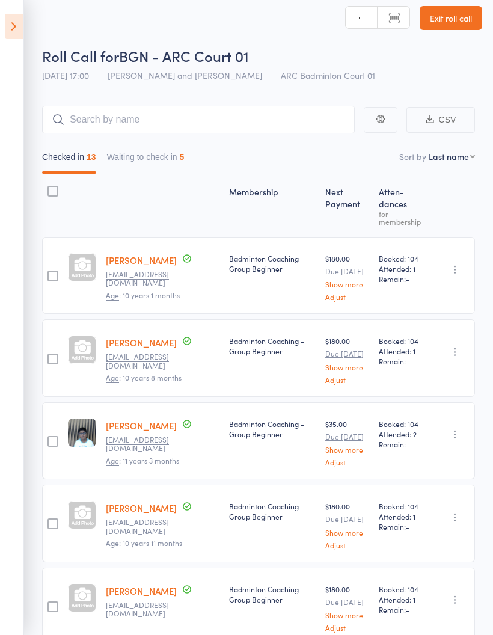
click at [177, 158] on button "Waiting to check in 5" at bounding box center [146, 160] width 78 height 28
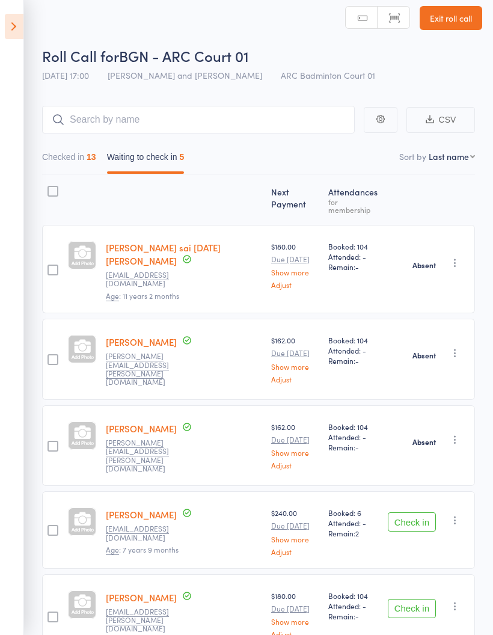
scroll to position [64, 0]
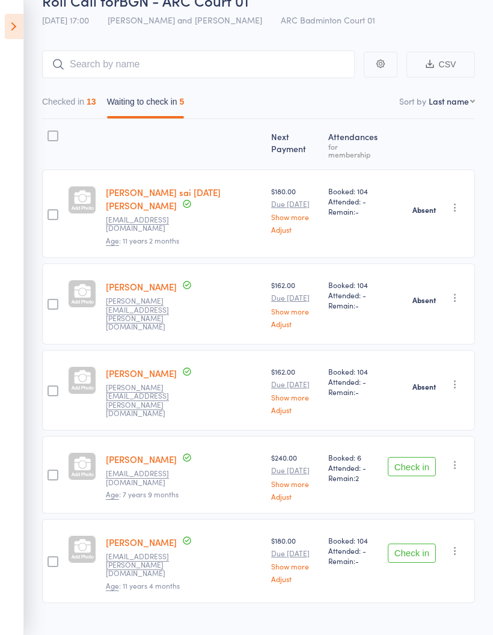
click at [452, 459] on icon "button" at bounding box center [455, 465] width 12 height 12
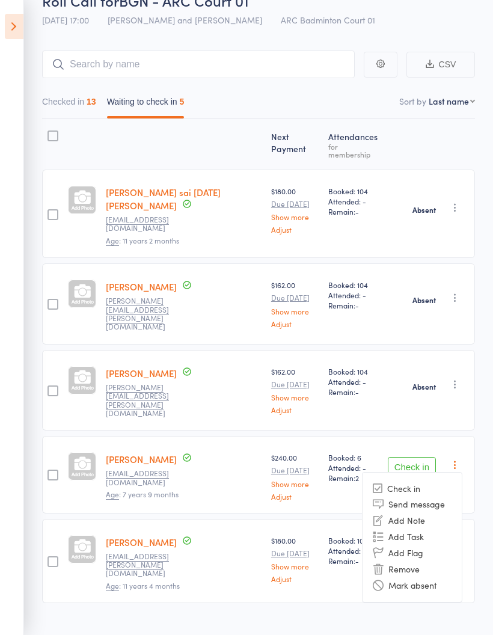
click at [439, 577] on li "Mark absent" at bounding box center [411, 585] width 99 height 16
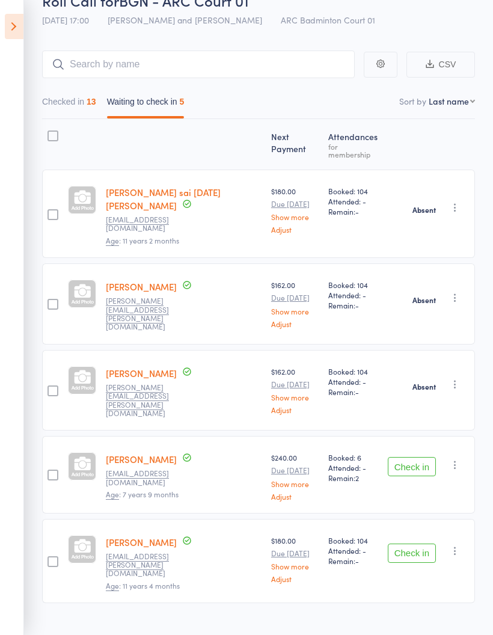
click at [462, 543] on button "button" at bounding box center [455, 550] width 14 height 14
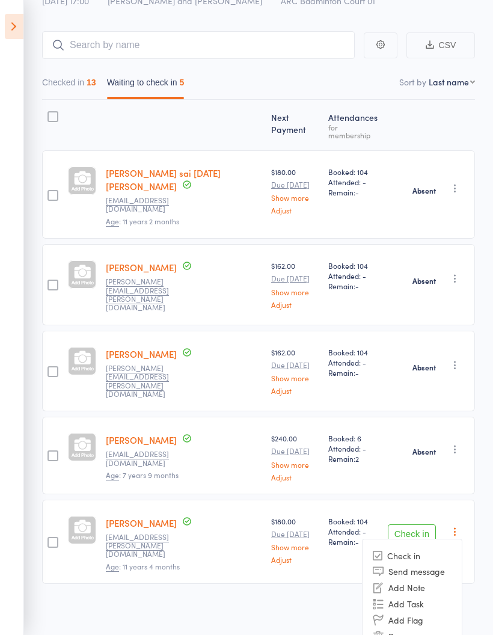
scroll to position [100, 0]
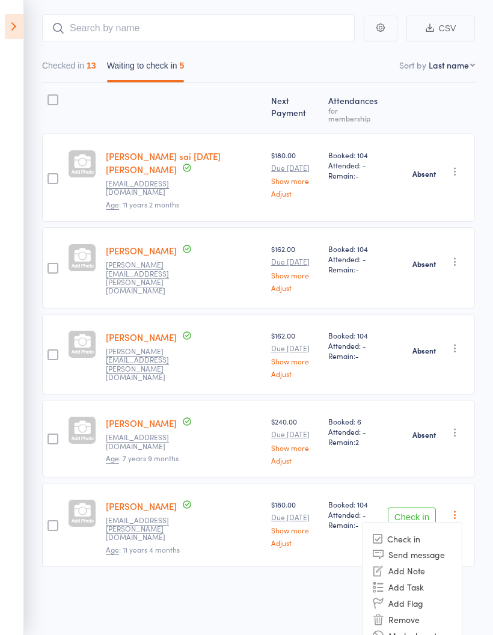
click at [432, 599] on li "Mark absent" at bounding box center [411, 635] width 99 height 16
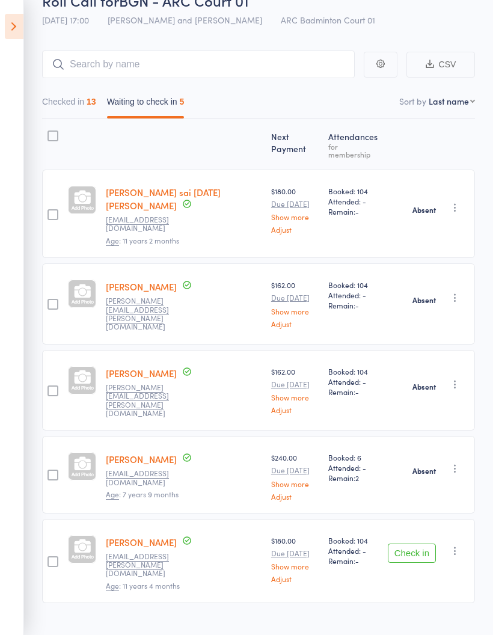
scroll to position [52, 0]
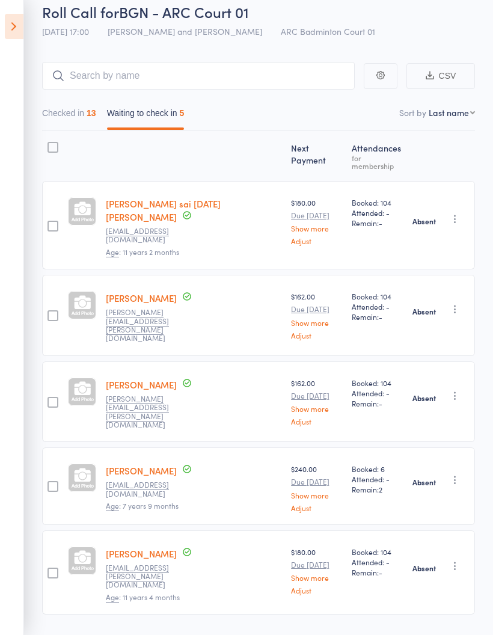
click at [78, 115] on button "Checked in 13" at bounding box center [69, 116] width 54 height 28
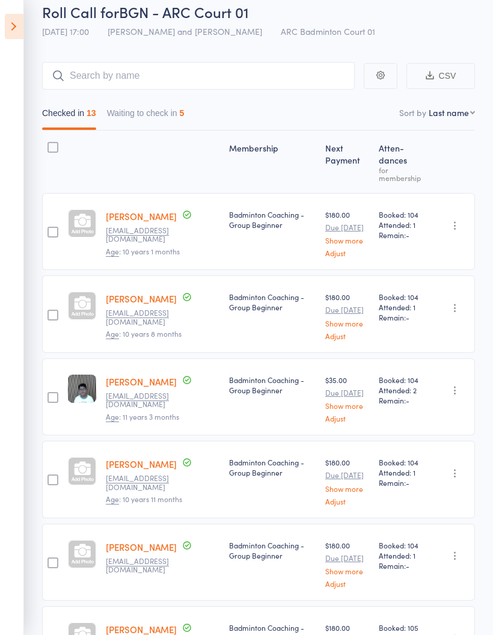
click at [12, 29] on icon at bounding box center [14, 26] width 19 height 25
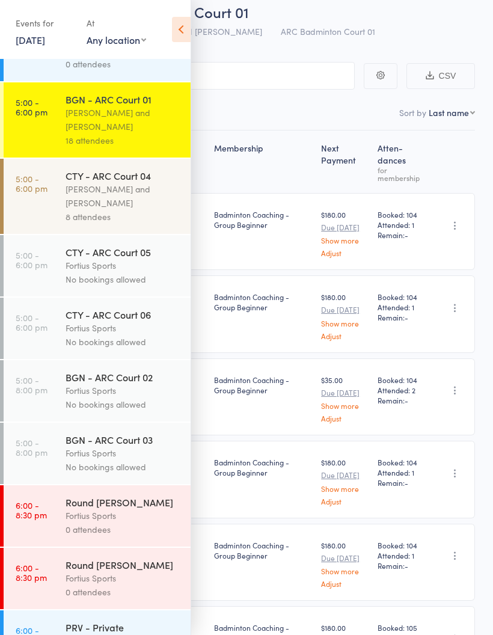
scroll to position [251, 0]
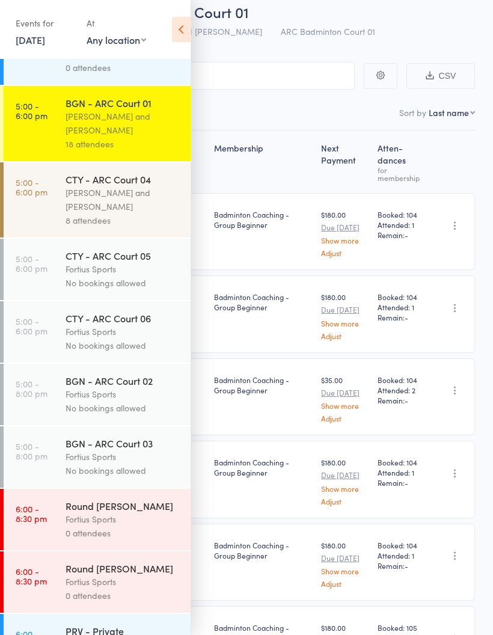
click at [123, 207] on div "Kathiravun Manivannan and Heymard Humblers" at bounding box center [123, 200] width 115 height 28
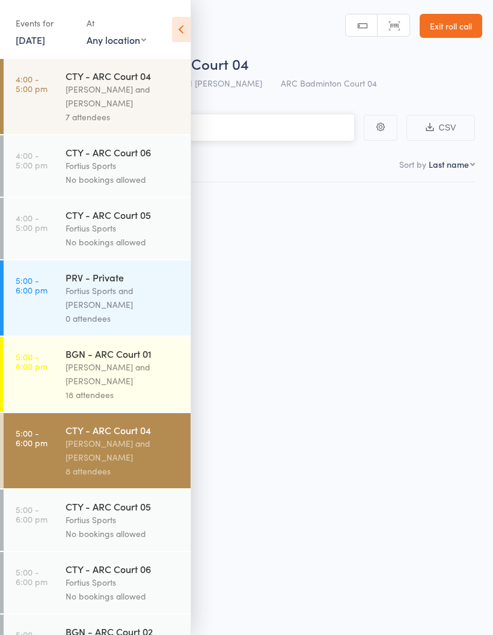
scroll to position [8, 0]
click at [181, 26] on icon at bounding box center [181, 29] width 19 height 25
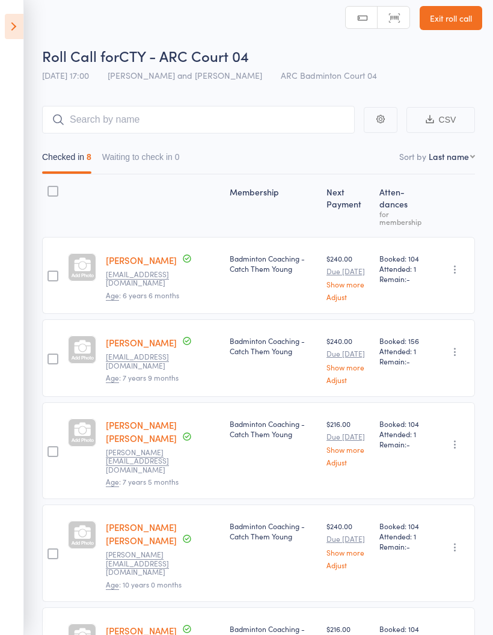
click at [160, 157] on button "Waiting to check in 0" at bounding box center [141, 160] width 78 height 28
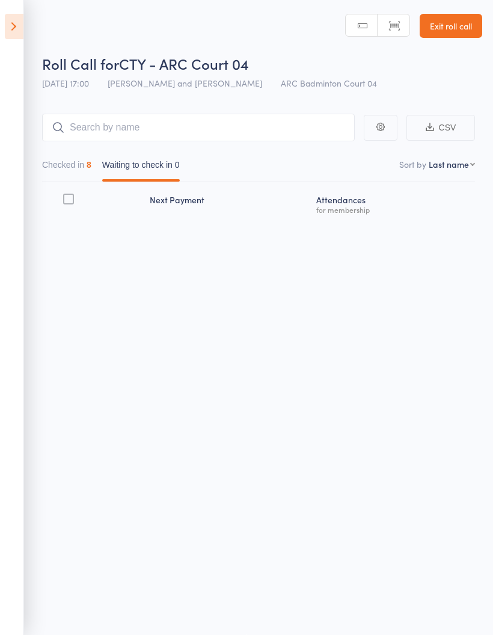
click at [73, 159] on button "Checked in 8" at bounding box center [66, 168] width 49 height 28
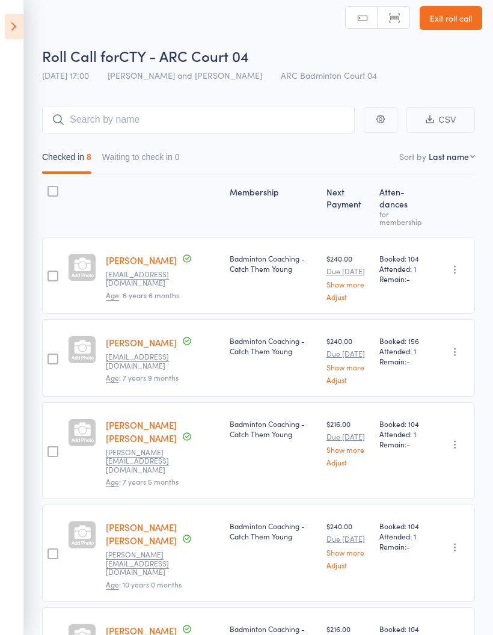
click at [14, 25] on icon at bounding box center [14, 26] width 19 height 25
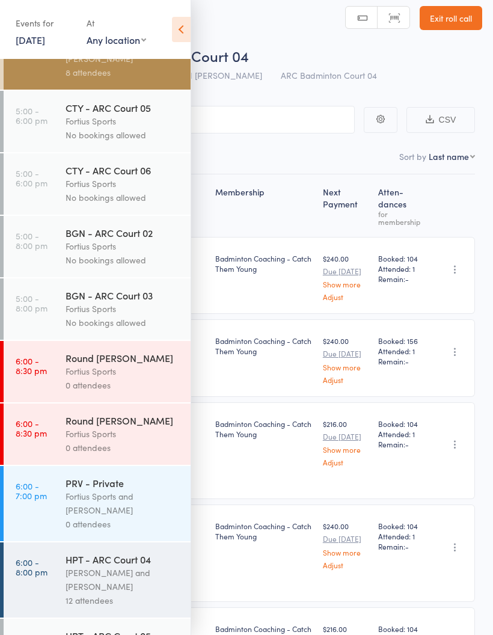
scroll to position [383, 0]
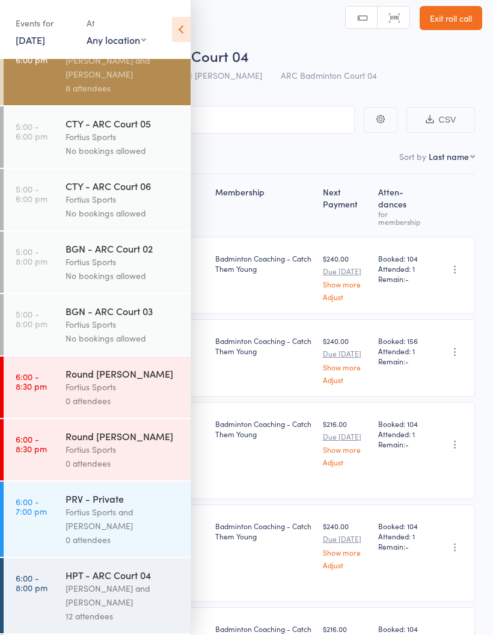
click at [138, 74] on div "Kathiravun Manivannan and Heymard Humblers" at bounding box center [123, 67] width 115 height 28
click at [145, 105] on div "CTY - ARC Court 04 Kathiravun Manivannan and Heymard Humblers 8 attendees" at bounding box center [128, 67] width 125 height 75
click at [136, 95] on div "8 attendees" at bounding box center [123, 88] width 115 height 14
click at [189, 34] on icon at bounding box center [181, 29] width 19 height 25
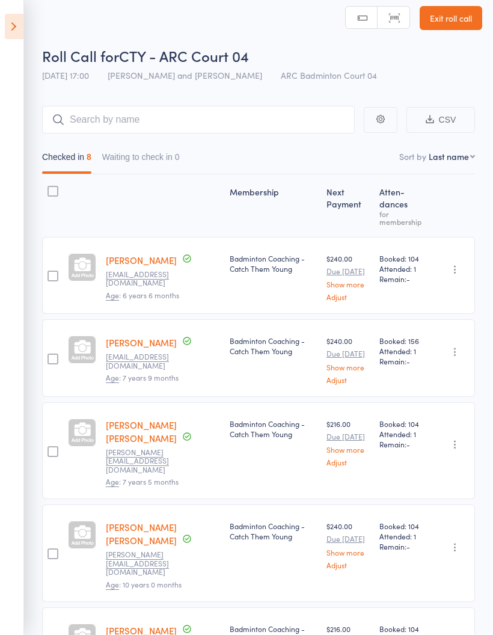
click at [20, 31] on icon at bounding box center [14, 26] width 19 height 25
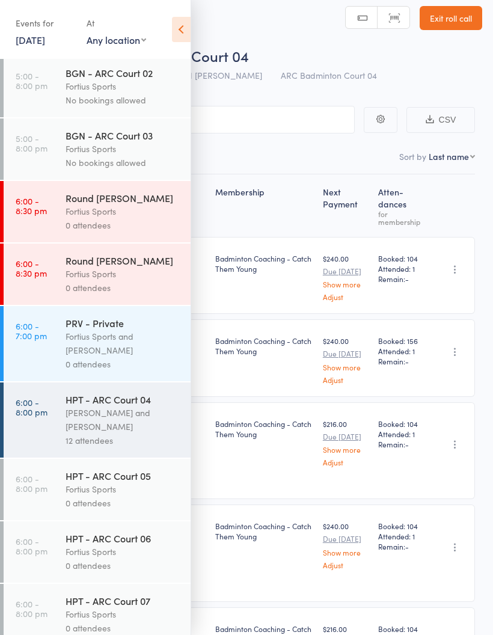
scroll to position [546, 0]
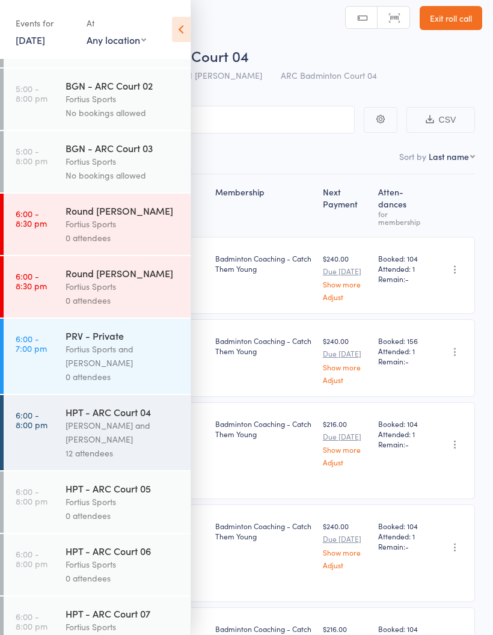
click at [153, 217] on div "Round Robin" at bounding box center [123, 210] width 115 height 13
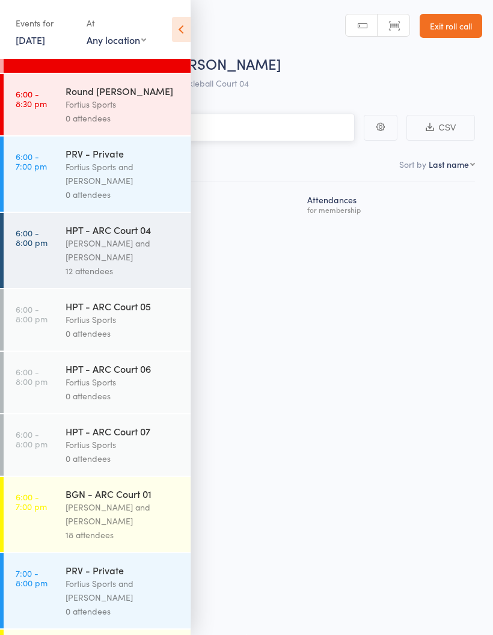
scroll to position [685, 0]
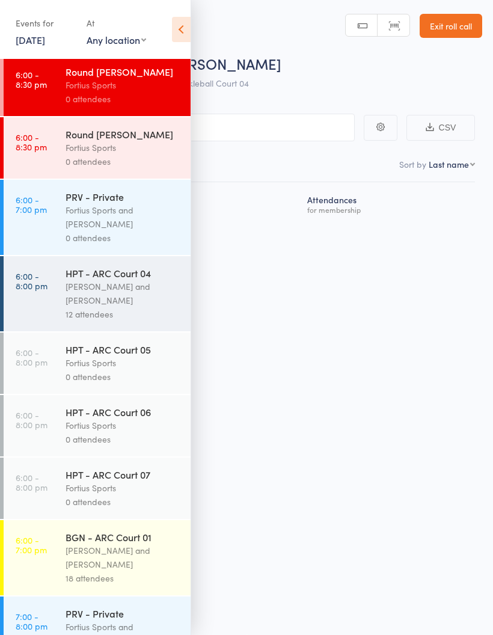
click at [139, 303] on div "Kathiravun Manivannan and Heymard Humblers" at bounding box center [123, 293] width 115 height 28
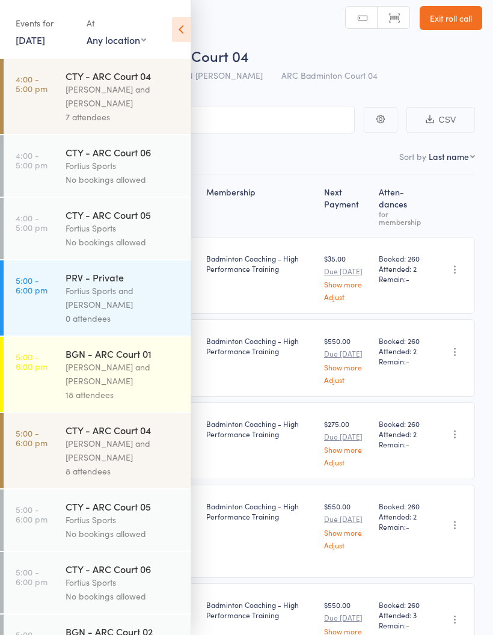
click at [186, 28] on icon at bounding box center [181, 29] width 19 height 25
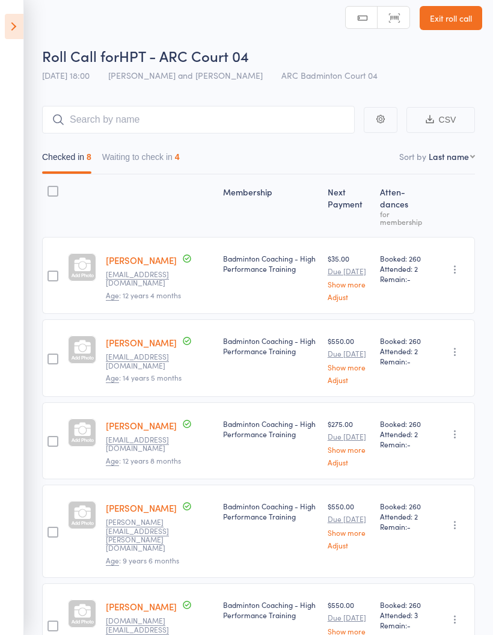
click at [166, 148] on button "Waiting to check in 4" at bounding box center [141, 160] width 78 height 28
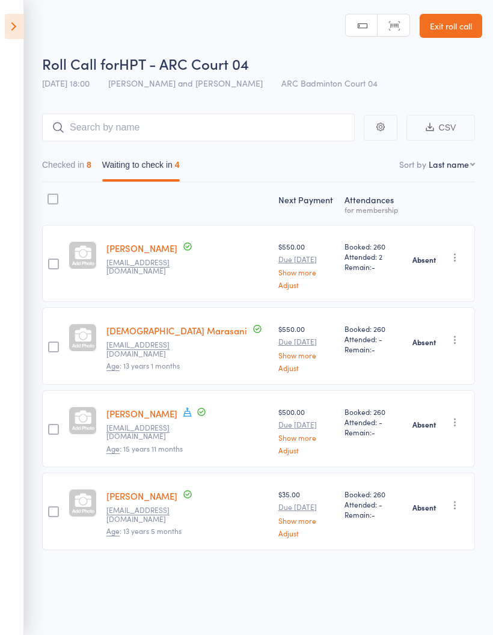
click at [55, 154] on button "Checked in 8" at bounding box center [66, 168] width 49 height 28
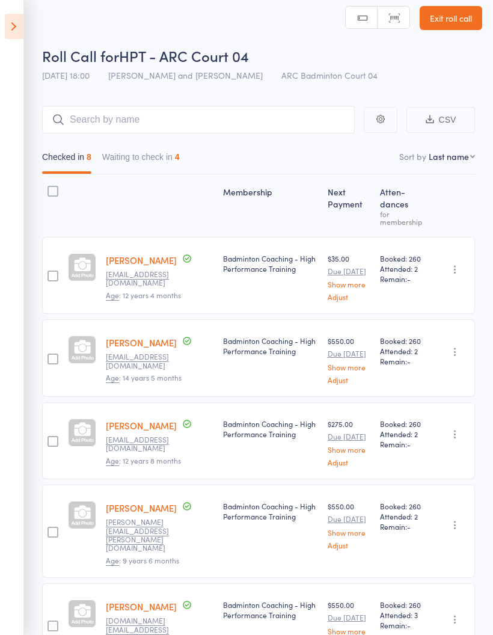
click at [13, 28] on icon at bounding box center [14, 26] width 19 height 25
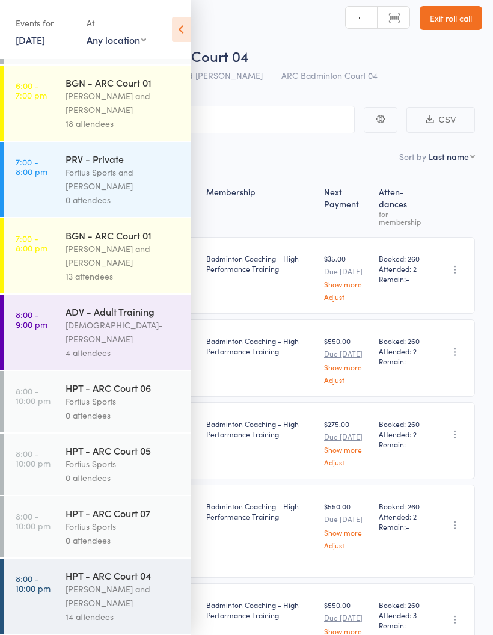
scroll to position [1155, 0]
click at [122, 106] on div "Antonio Emanuel and Vinh Nguyen" at bounding box center [123, 103] width 115 height 28
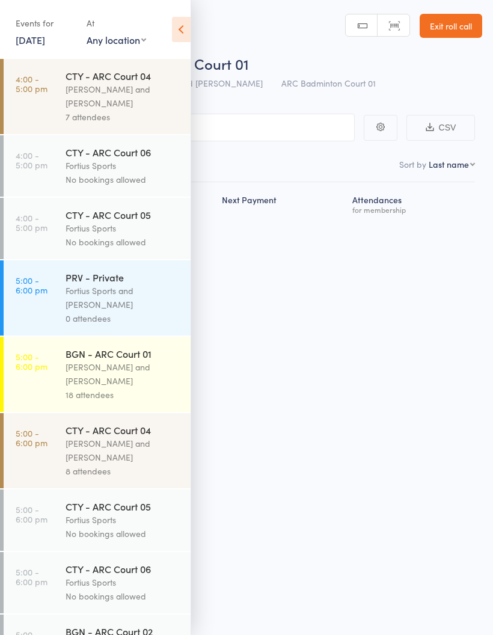
click at [183, 29] on icon at bounding box center [181, 29] width 19 height 25
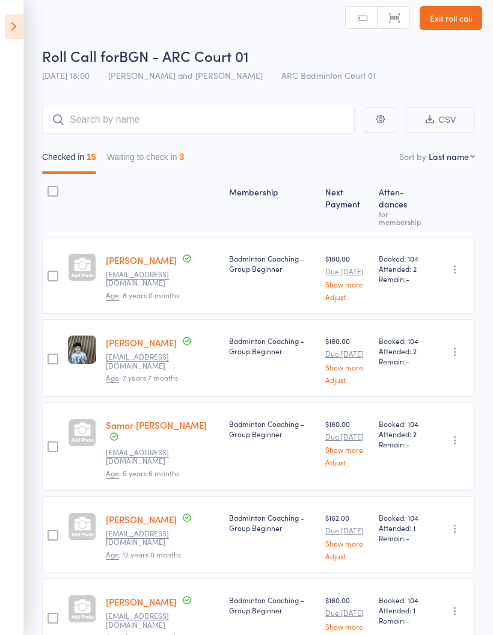
click at [156, 151] on button "Waiting to check in 3" at bounding box center [146, 160] width 78 height 28
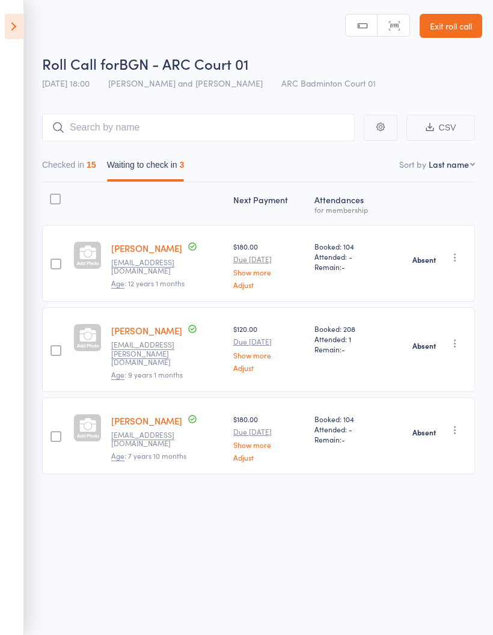
click at [85, 154] on button "Checked in 15" at bounding box center [69, 168] width 54 height 28
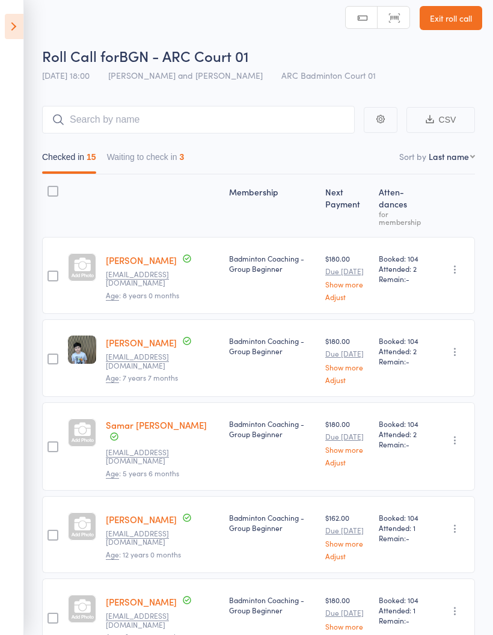
click at [16, 31] on icon at bounding box center [14, 26] width 19 height 25
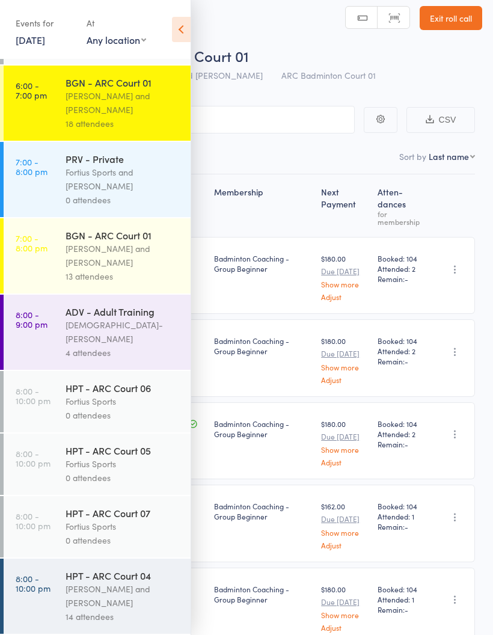
scroll to position [1155, 0]
click at [124, 258] on div "Antonio Emanuel and Vinh Nguyen" at bounding box center [123, 256] width 115 height 28
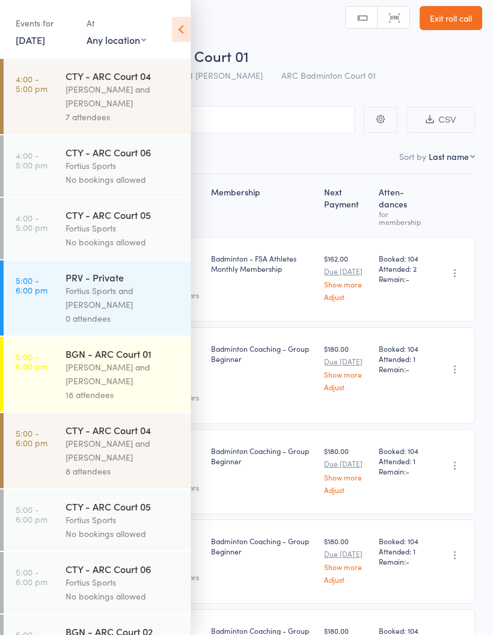
click at [181, 29] on icon at bounding box center [181, 29] width 19 height 25
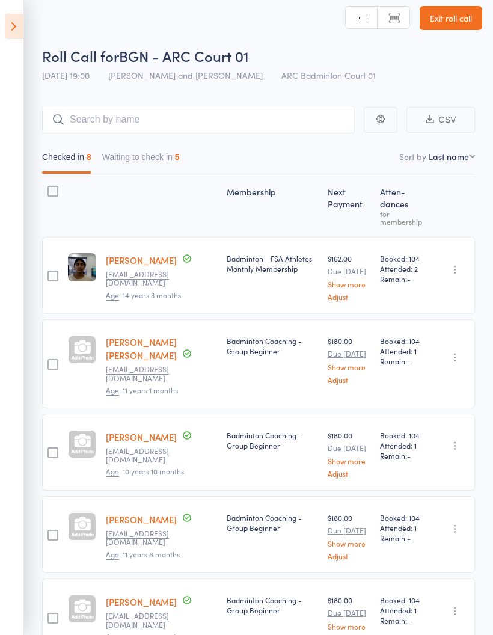
click at [174, 154] on button "Waiting to check in 5" at bounding box center [141, 160] width 78 height 28
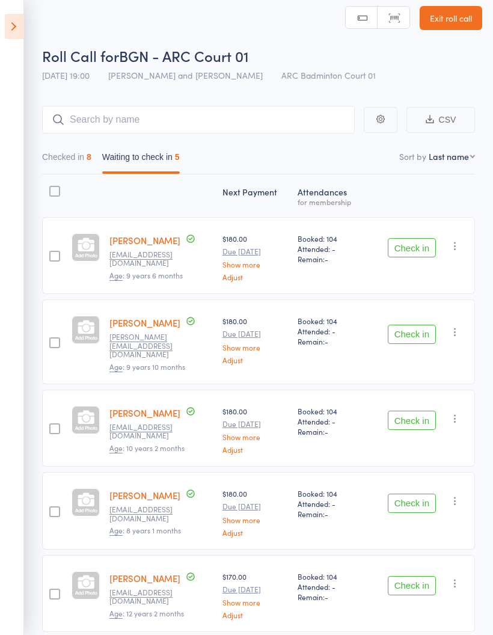
scroll to position [52, 0]
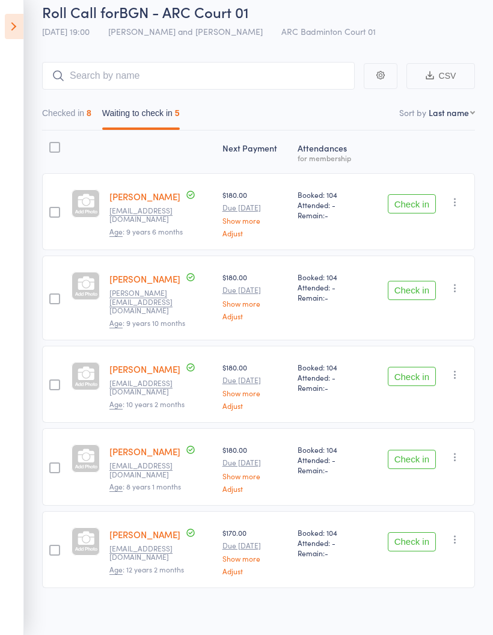
click at [456, 197] on button "button" at bounding box center [455, 202] width 14 height 14
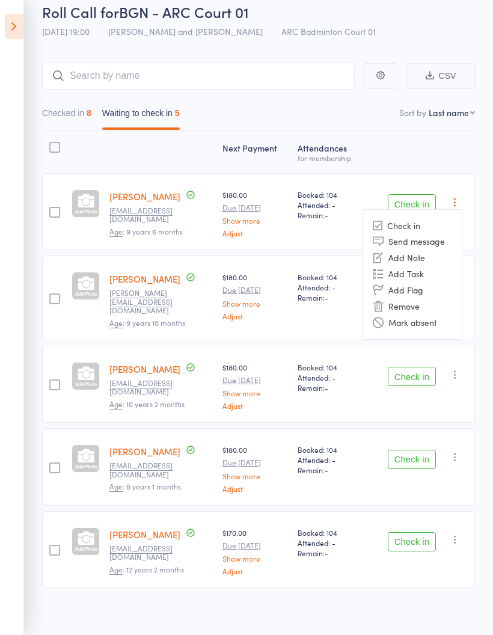
click at [436, 325] on li "Mark absent" at bounding box center [411, 322] width 99 height 16
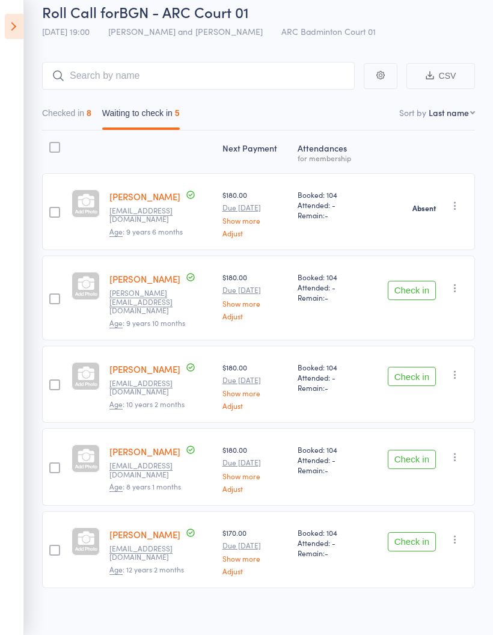
click at [455, 287] on icon "button" at bounding box center [455, 288] width 12 height 12
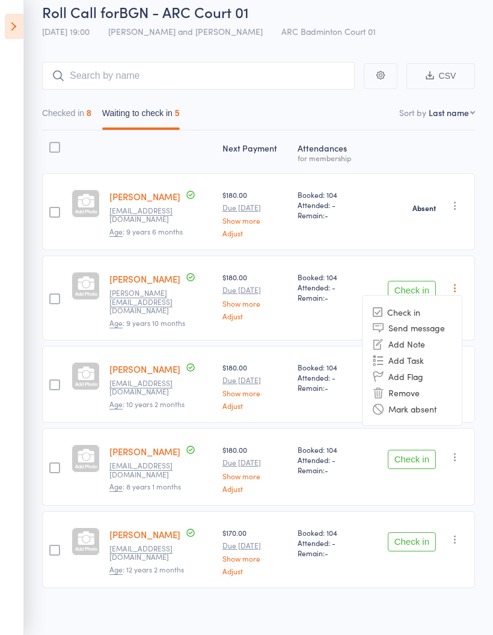
click at [426, 402] on li "Mark absent" at bounding box center [411, 408] width 99 height 16
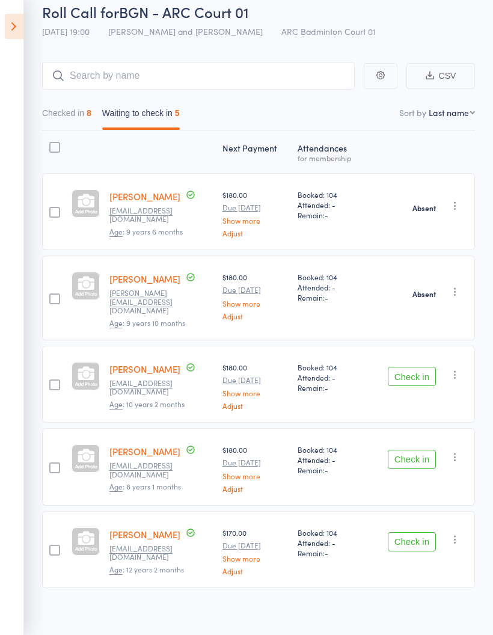
click at [459, 368] on icon "button" at bounding box center [455, 374] width 12 height 12
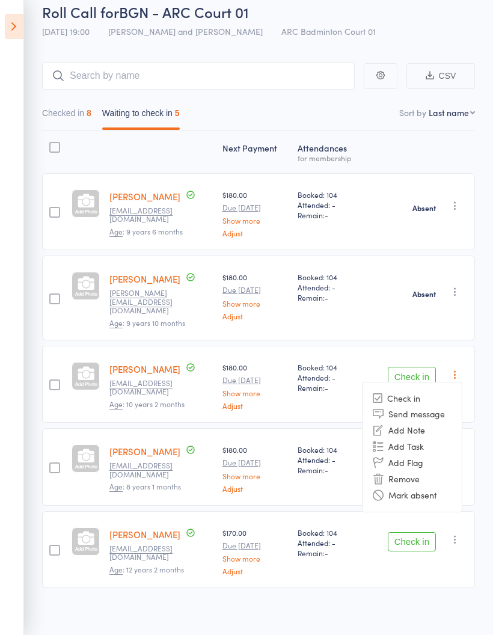
click at [436, 487] on li "Mark absent" at bounding box center [411, 495] width 99 height 16
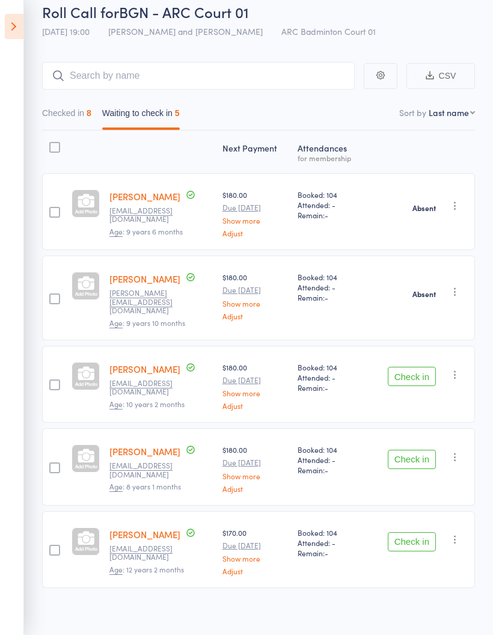
click at [457, 451] on icon "button" at bounding box center [455, 457] width 12 height 12
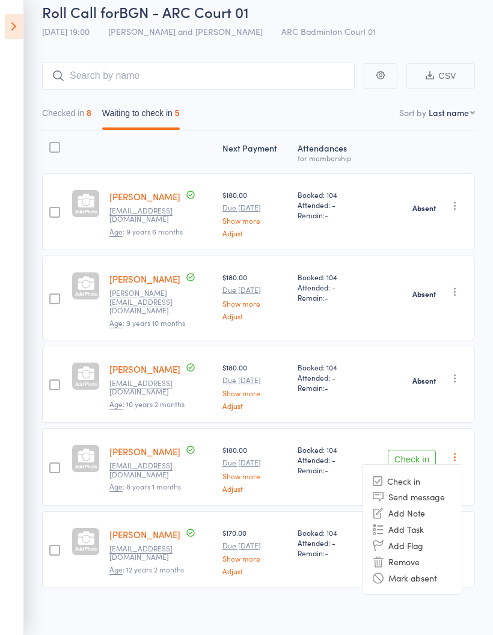
click at [423, 573] on li "Mark absent" at bounding box center [411, 577] width 99 height 16
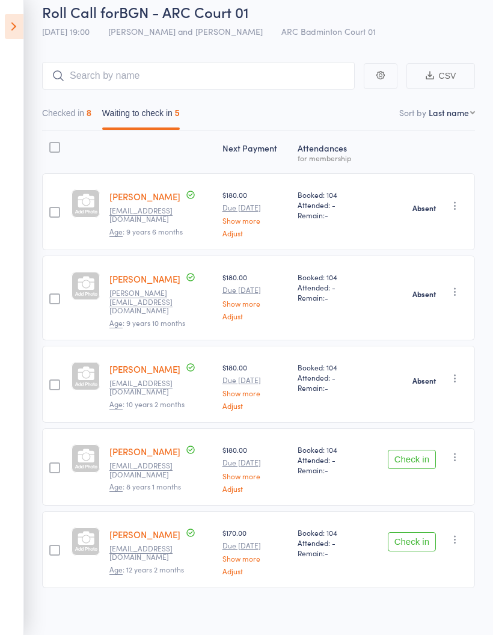
click at [455, 533] on icon "button" at bounding box center [455, 539] width 12 height 12
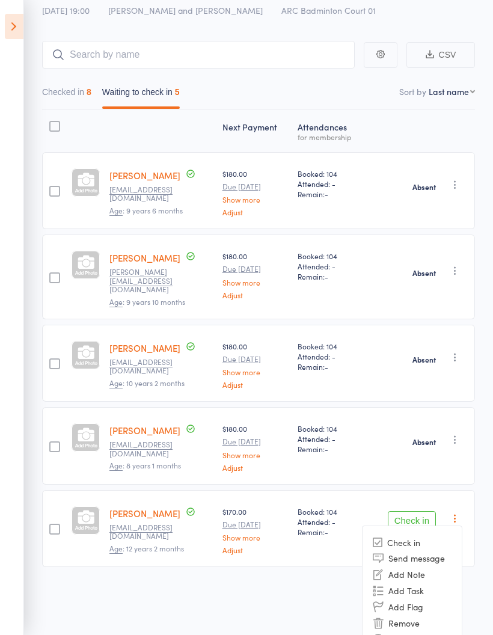
scroll to position [88, 0]
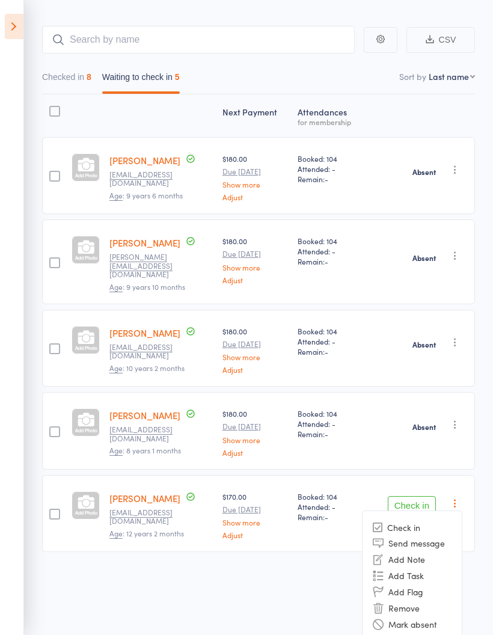
click at [409, 599] on li "Mark absent" at bounding box center [411, 623] width 99 height 16
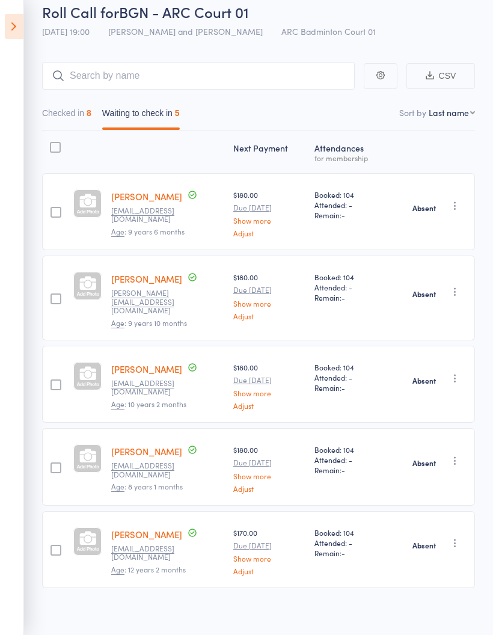
click at [73, 105] on button "Checked in 8" at bounding box center [66, 116] width 49 height 28
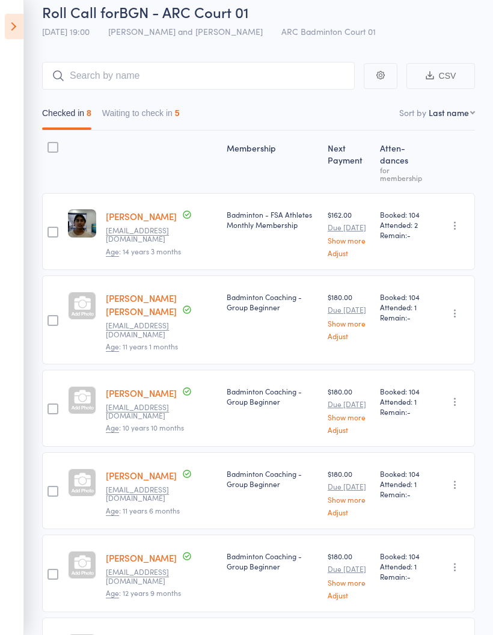
click at [10, 36] on icon at bounding box center [14, 26] width 19 height 25
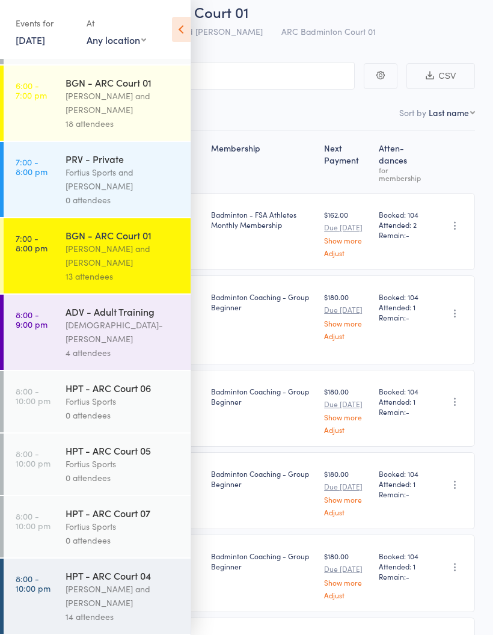
scroll to position [1155, 0]
click at [115, 346] on div "4 attendees" at bounding box center [123, 353] width 115 height 14
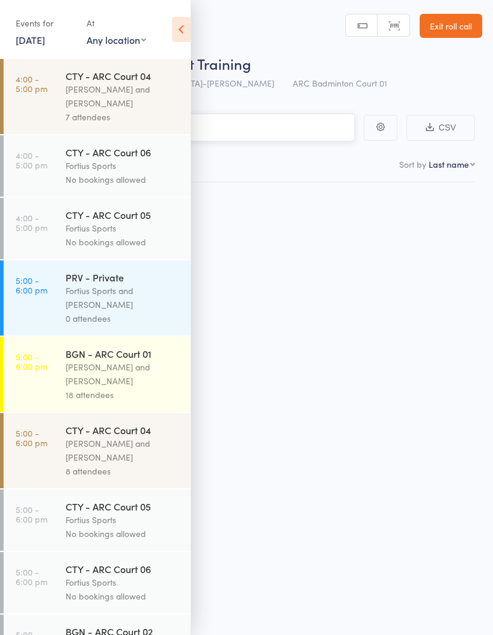
scroll to position [8, 0]
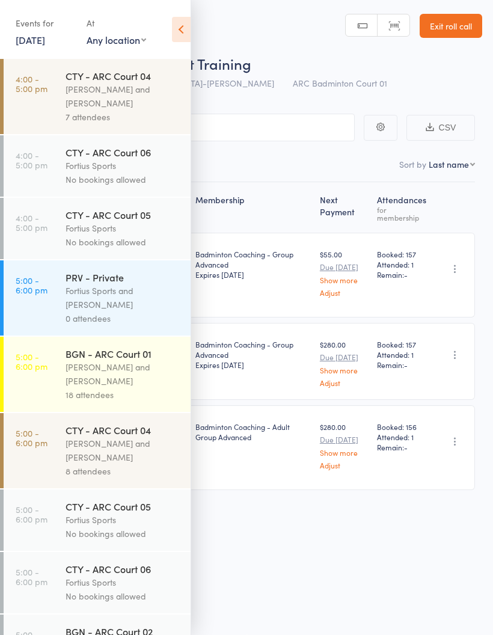
click at [181, 31] on icon at bounding box center [181, 29] width 19 height 25
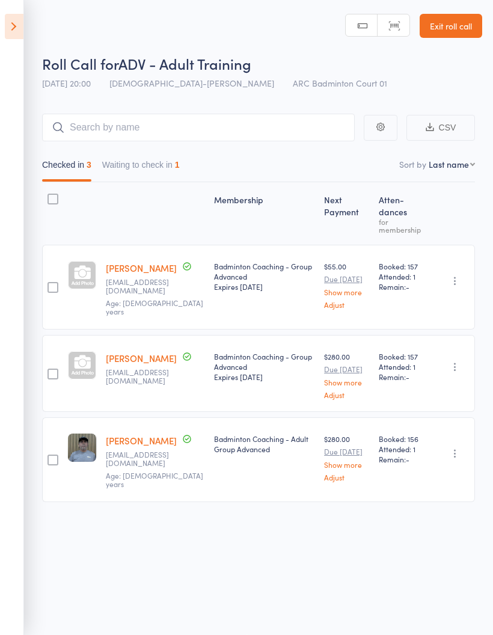
click at [158, 154] on button "Waiting to check in 1" at bounding box center [141, 168] width 78 height 28
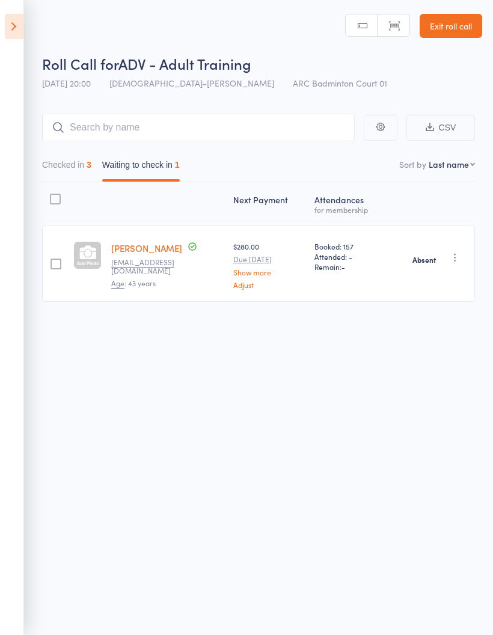
click at [78, 160] on button "Checked in 3" at bounding box center [66, 168] width 49 height 28
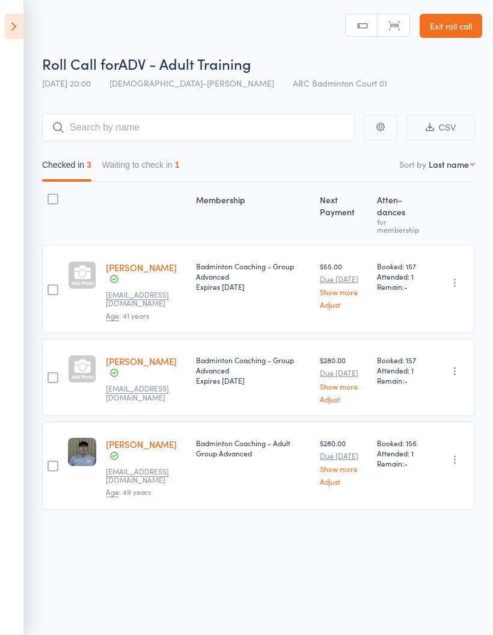
click at [17, 23] on icon at bounding box center [14, 26] width 19 height 25
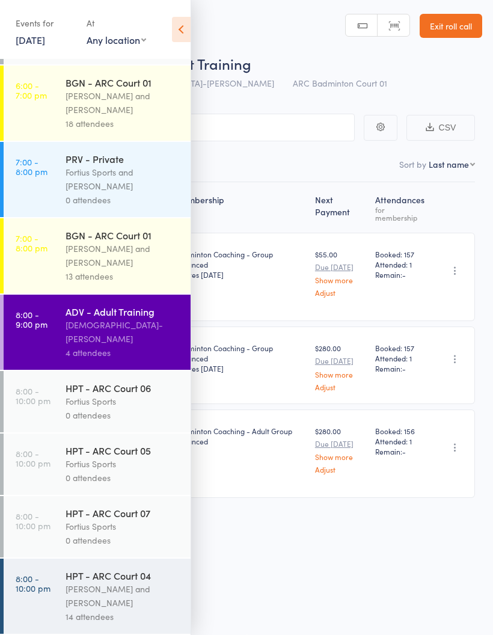
scroll to position [1155, 0]
click at [74, 593] on div "Kathiravun Manivannan and Heymard Humblers" at bounding box center [123, 596] width 115 height 28
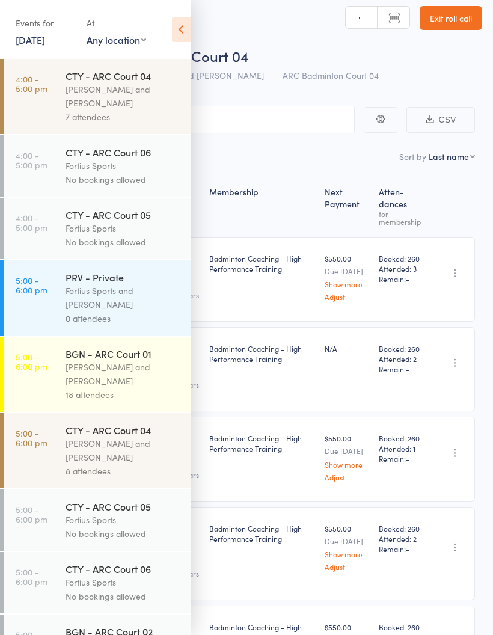
click at [183, 21] on icon at bounding box center [181, 29] width 19 height 25
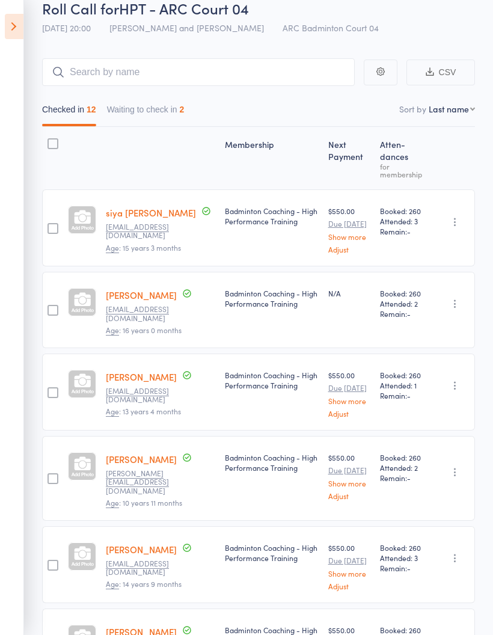
scroll to position [60, 0]
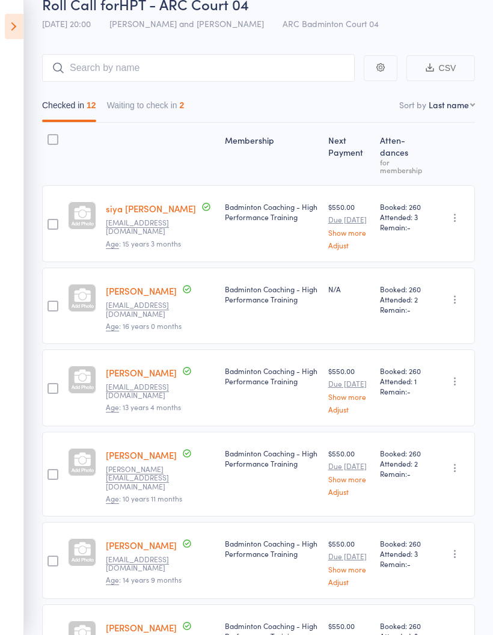
click at [176, 103] on button "Waiting to check in 2" at bounding box center [146, 108] width 78 height 28
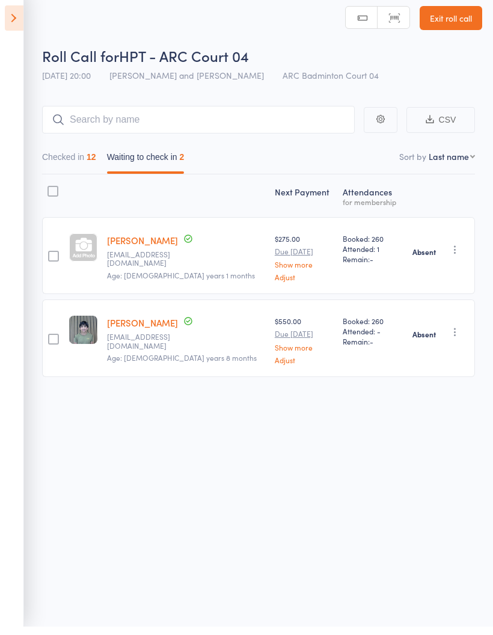
scroll to position [8, 0]
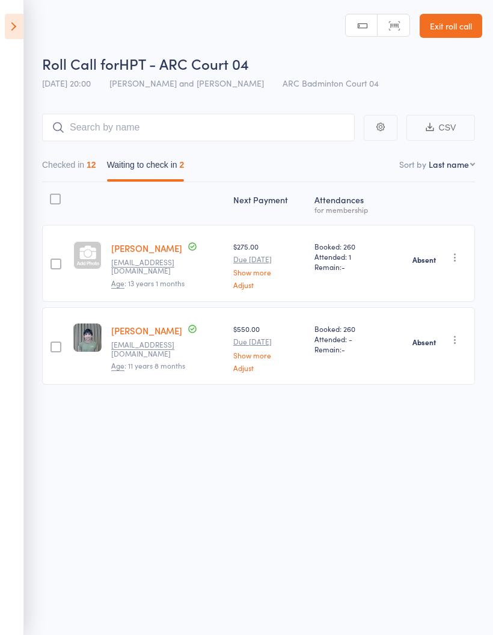
click at [82, 154] on button "Checked in 12" at bounding box center [69, 168] width 54 height 28
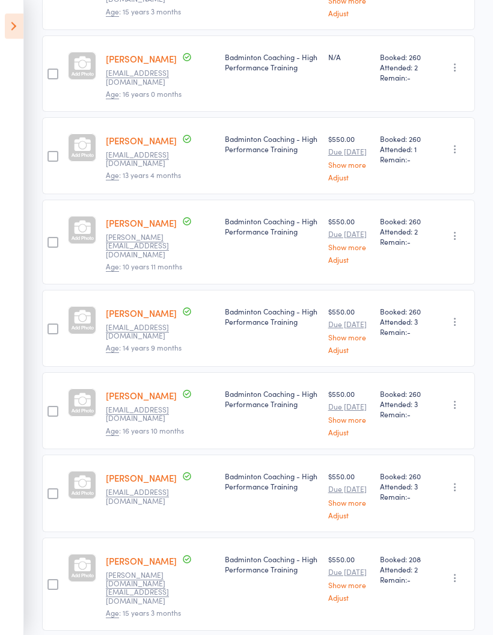
scroll to position [292, 0]
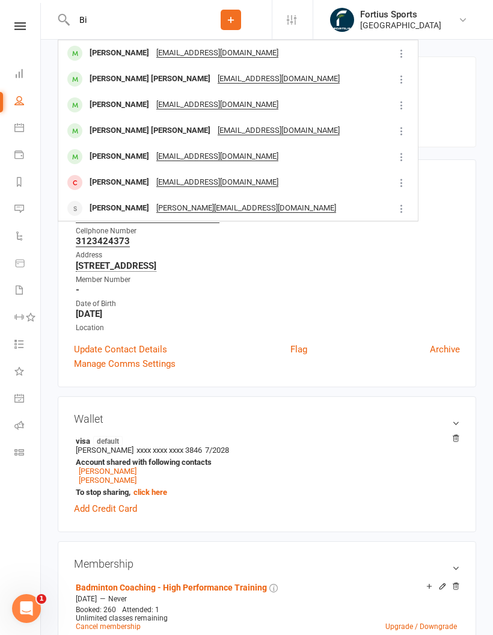
type input "B"
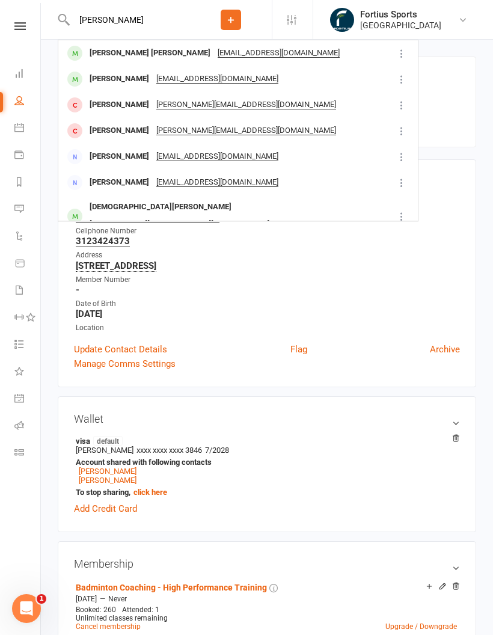
type input "Vishal"
